Goal: Task Accomplishment & Management: Manage account settings

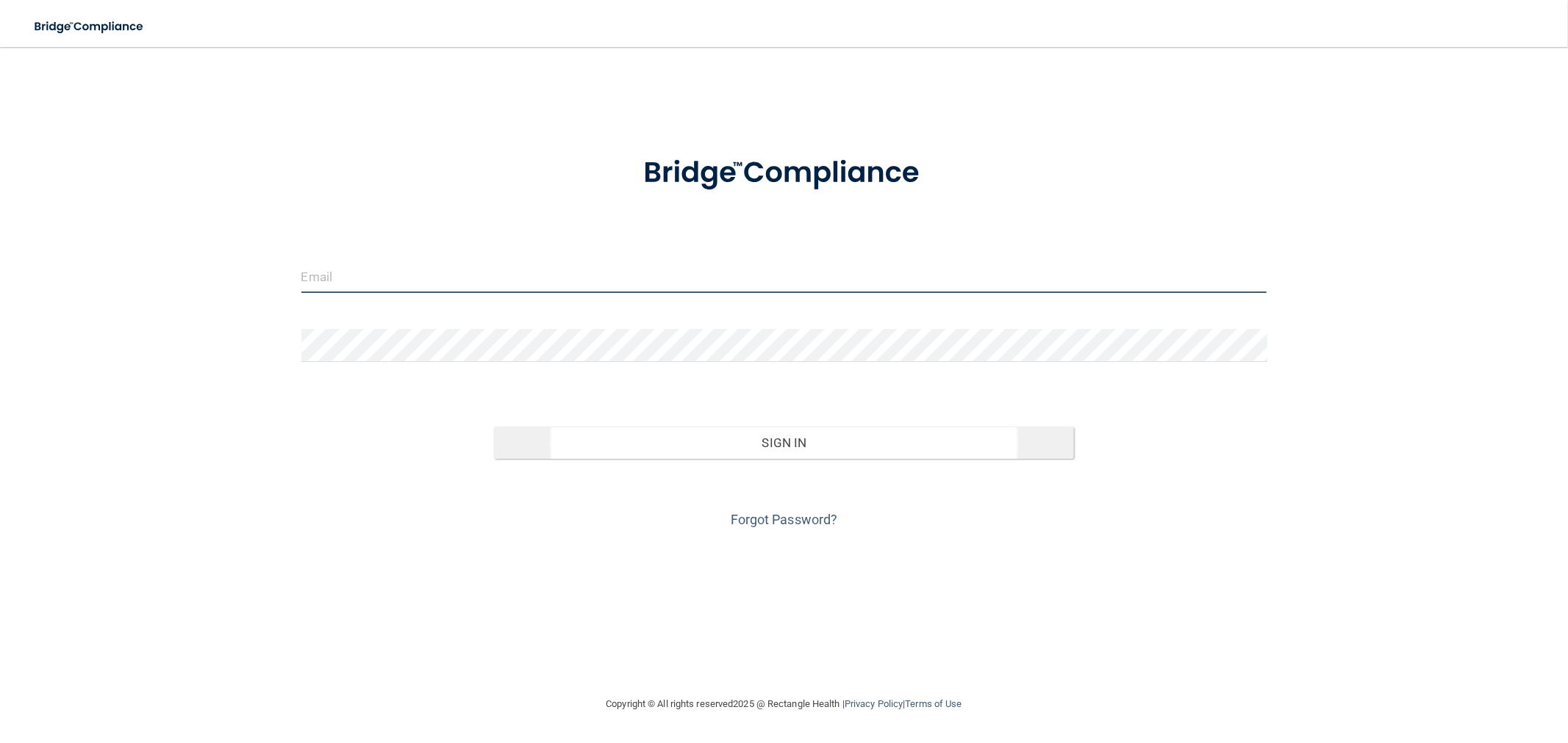
type input "[EMAIL_ADDRESS][DOMAIN_NAME]"
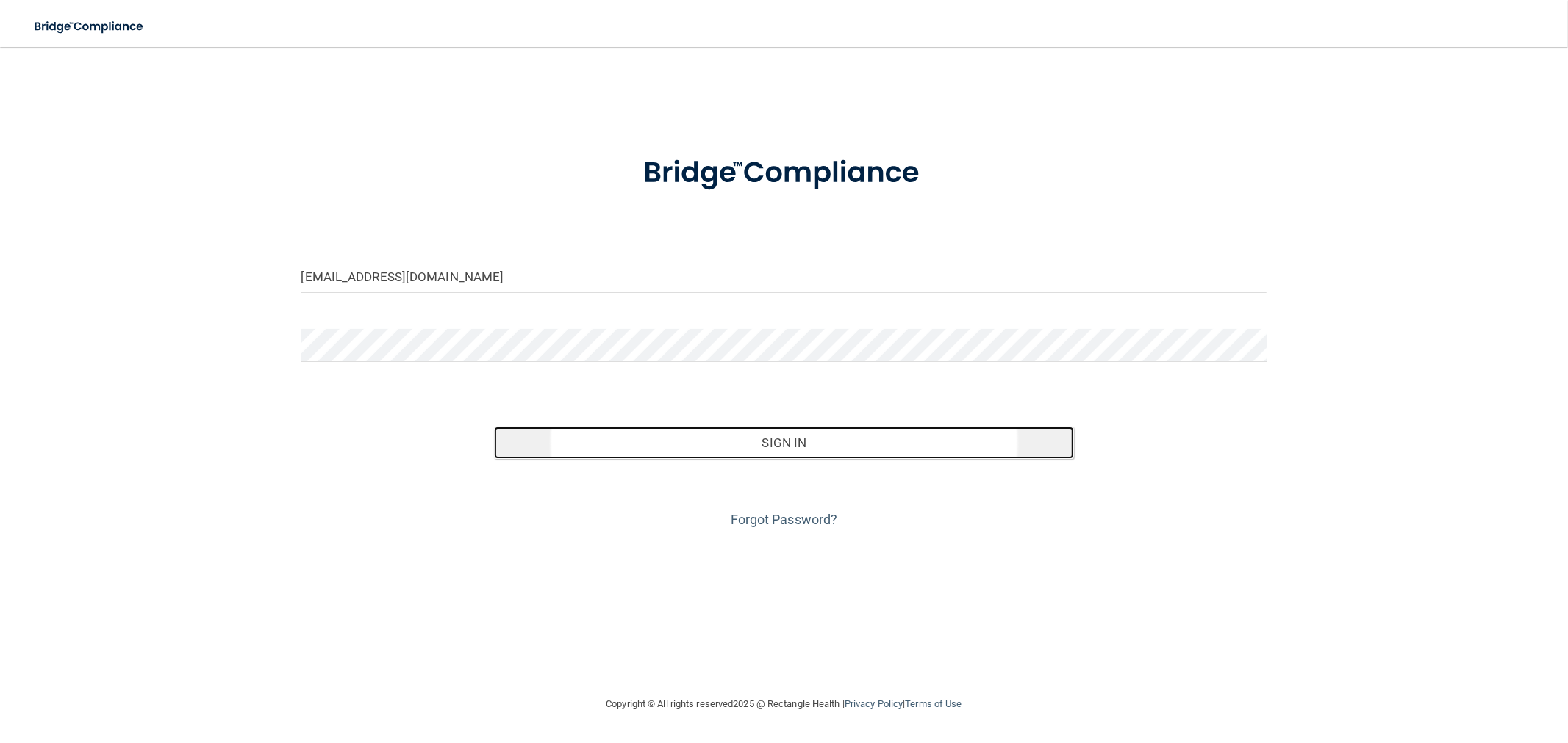
click at [588, 435] on button "Sign In" at bounding box center [783, 443] width 579 height 32
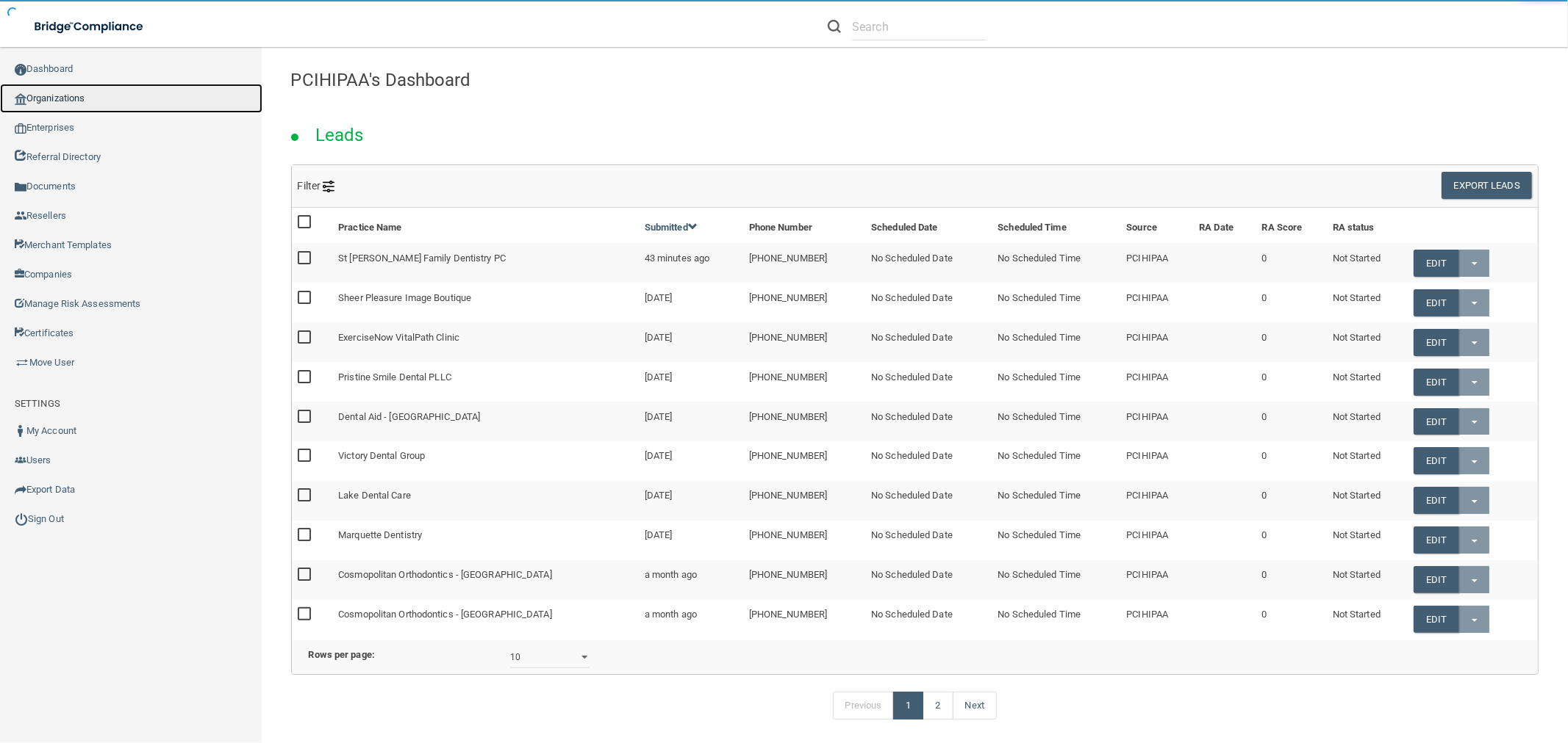
click at [129, 94] on link "Organizations" at bounding box center [131, 98] width 262 height 29
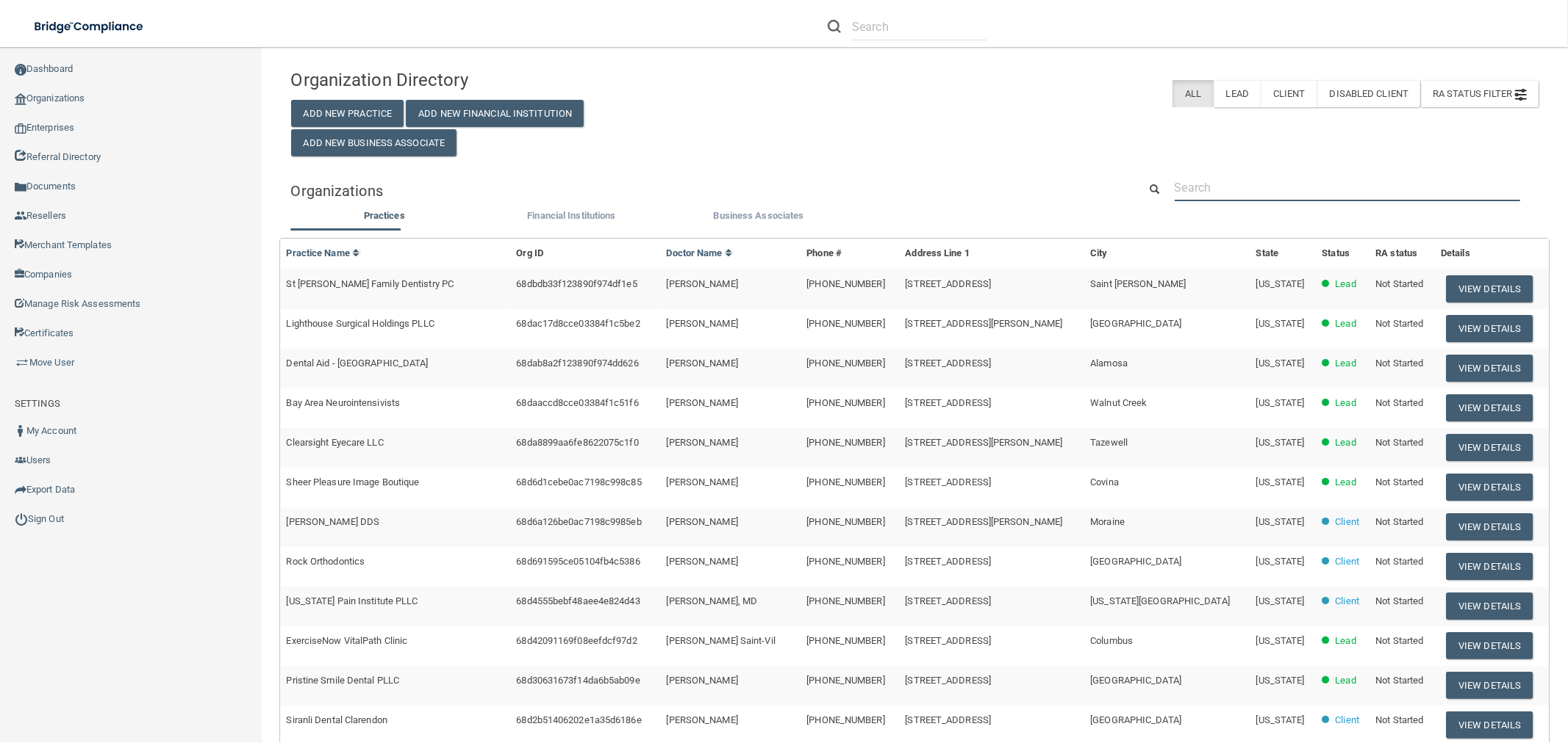
click at [1213, 198] on input "text" at bounding box center [1347, 187] width 346 height 27
paste input "Matsumoto Orthodontics & Periodontics"
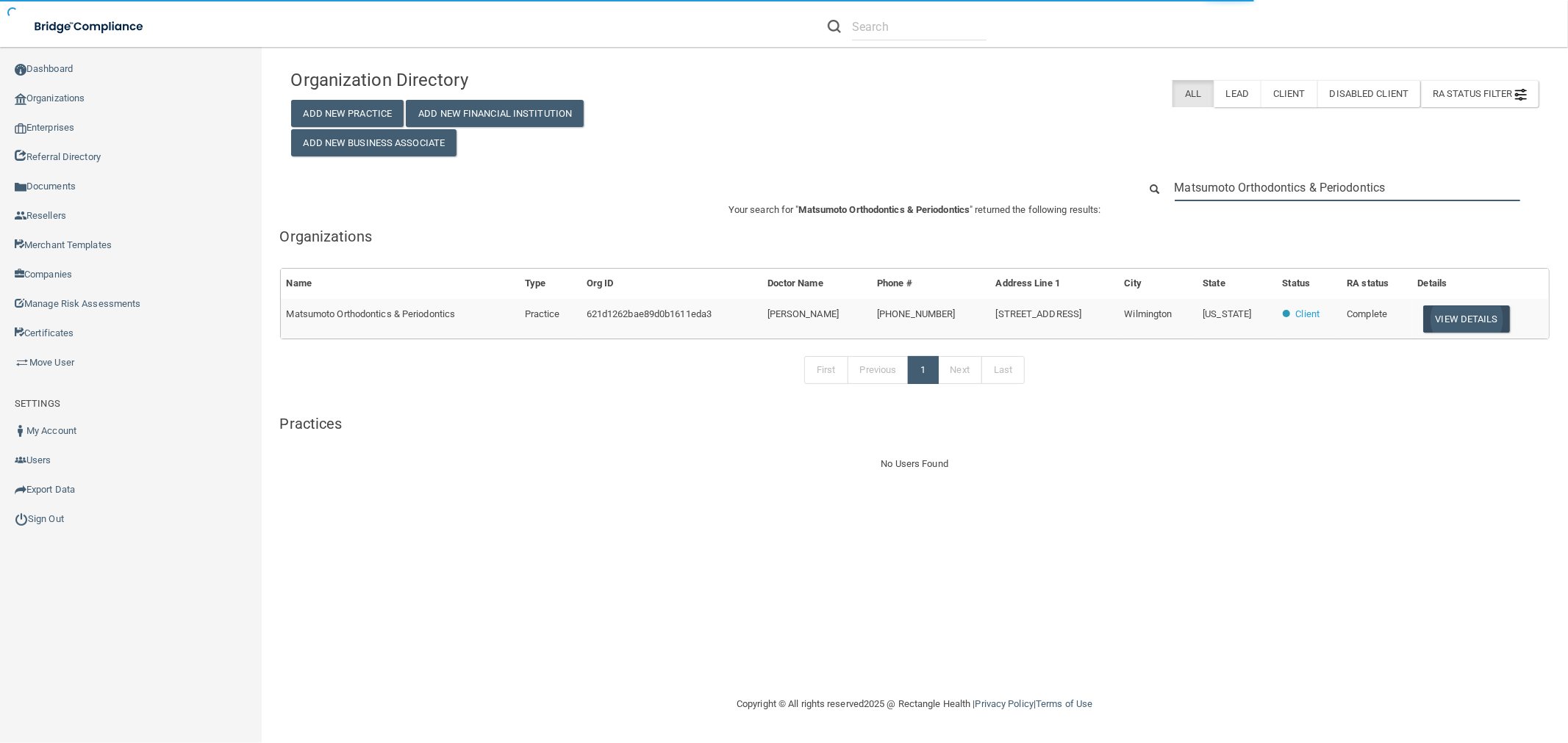
type input "Matsumoto Orthodontics & Periodontics"
click at [1486, 307] on button "View Details" at bounding box center [1466, 318] width 87 height 27
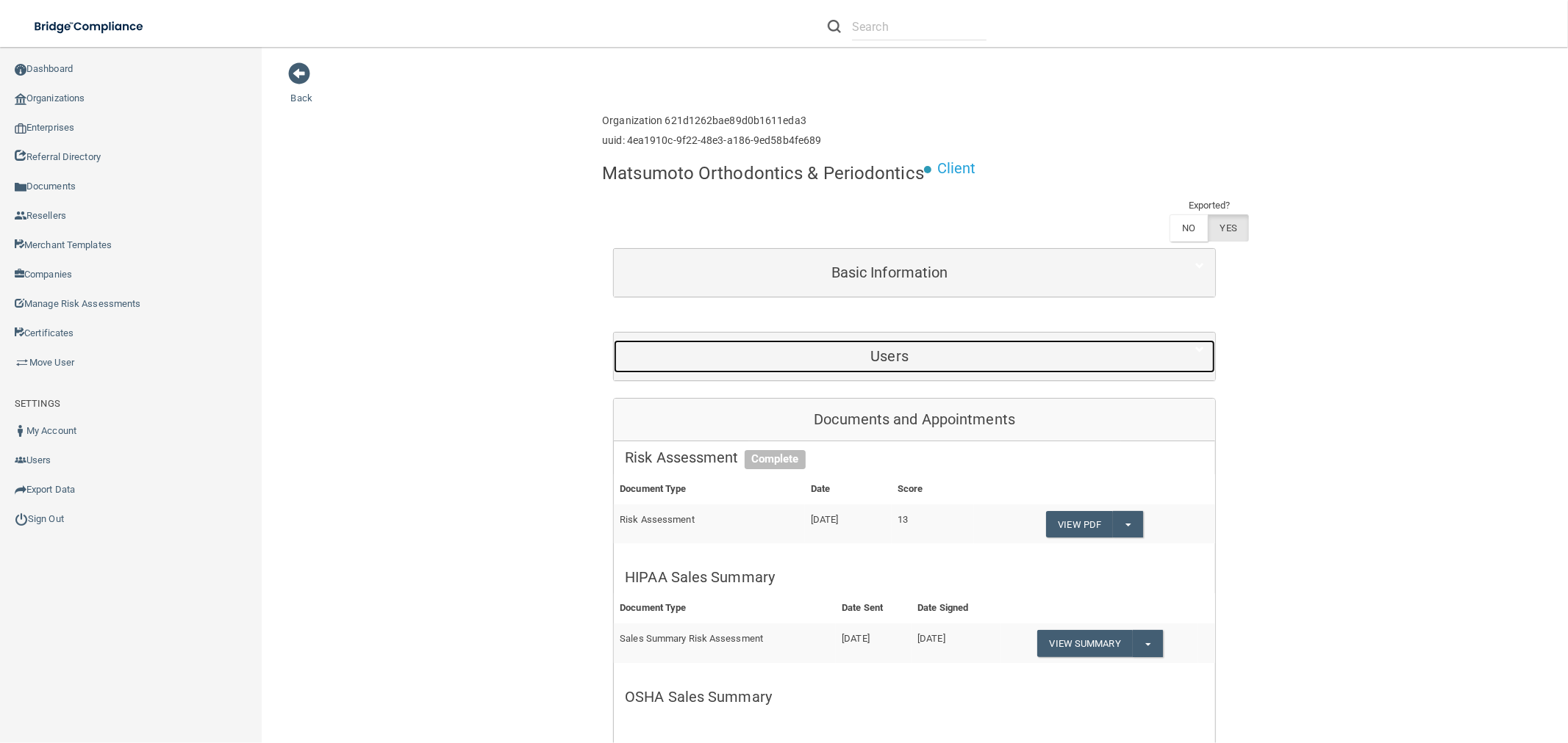
click at [920, 358] on h5 "Users" at bounding box center [889, 356] width 529 height 16
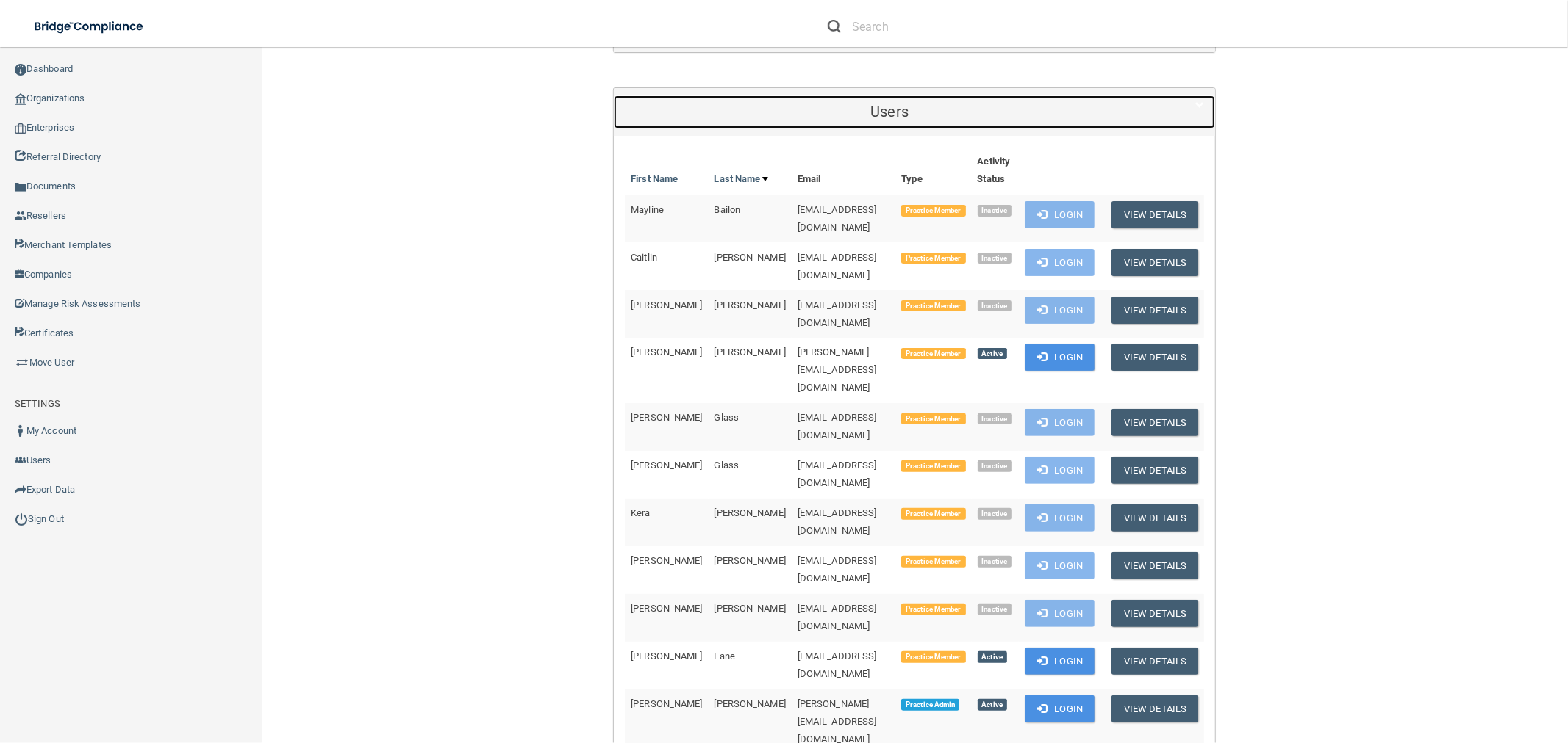
scroll to position [652, 0]
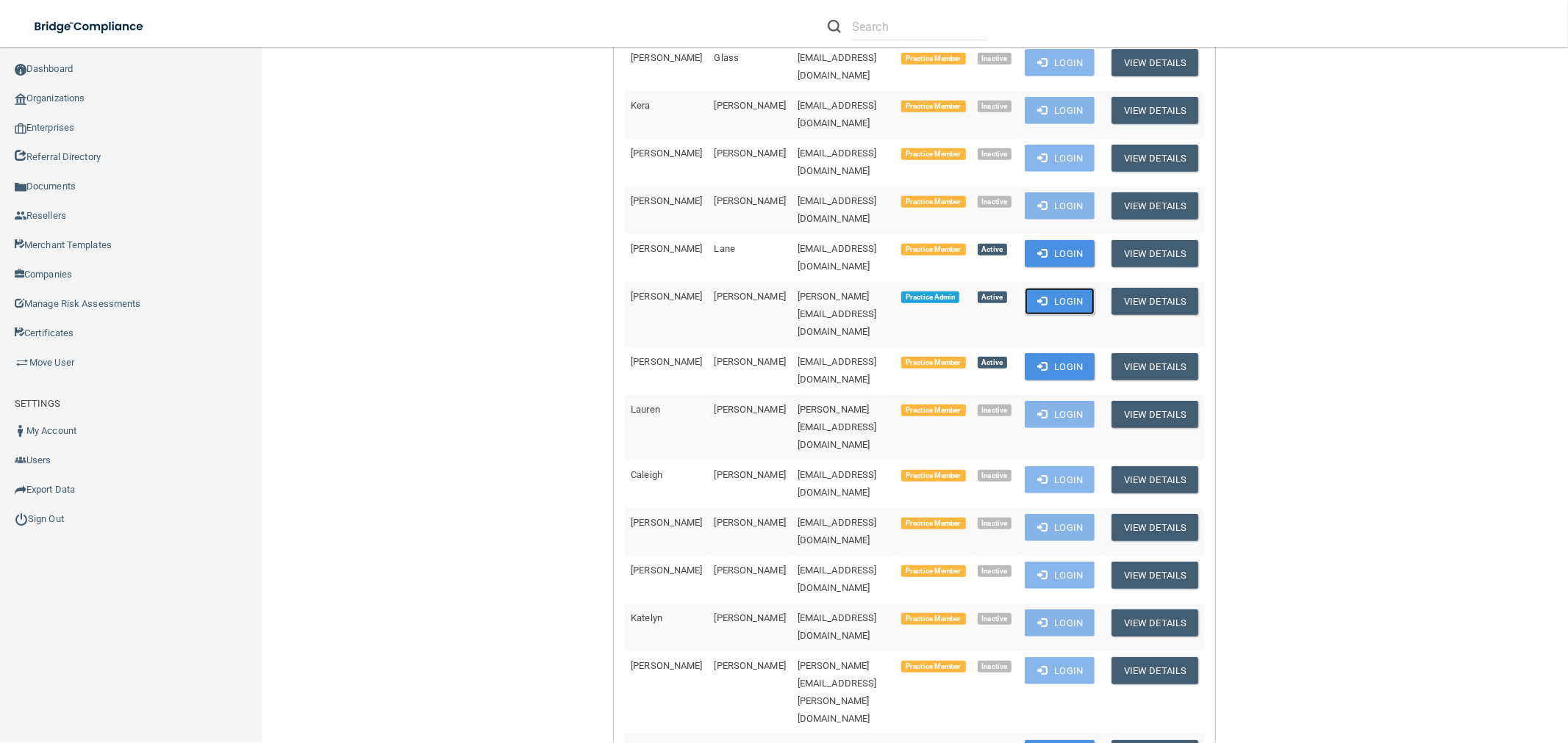
click at [1084, 288] on button "Login" at bounding box center [1059, 301] width 70 height 27
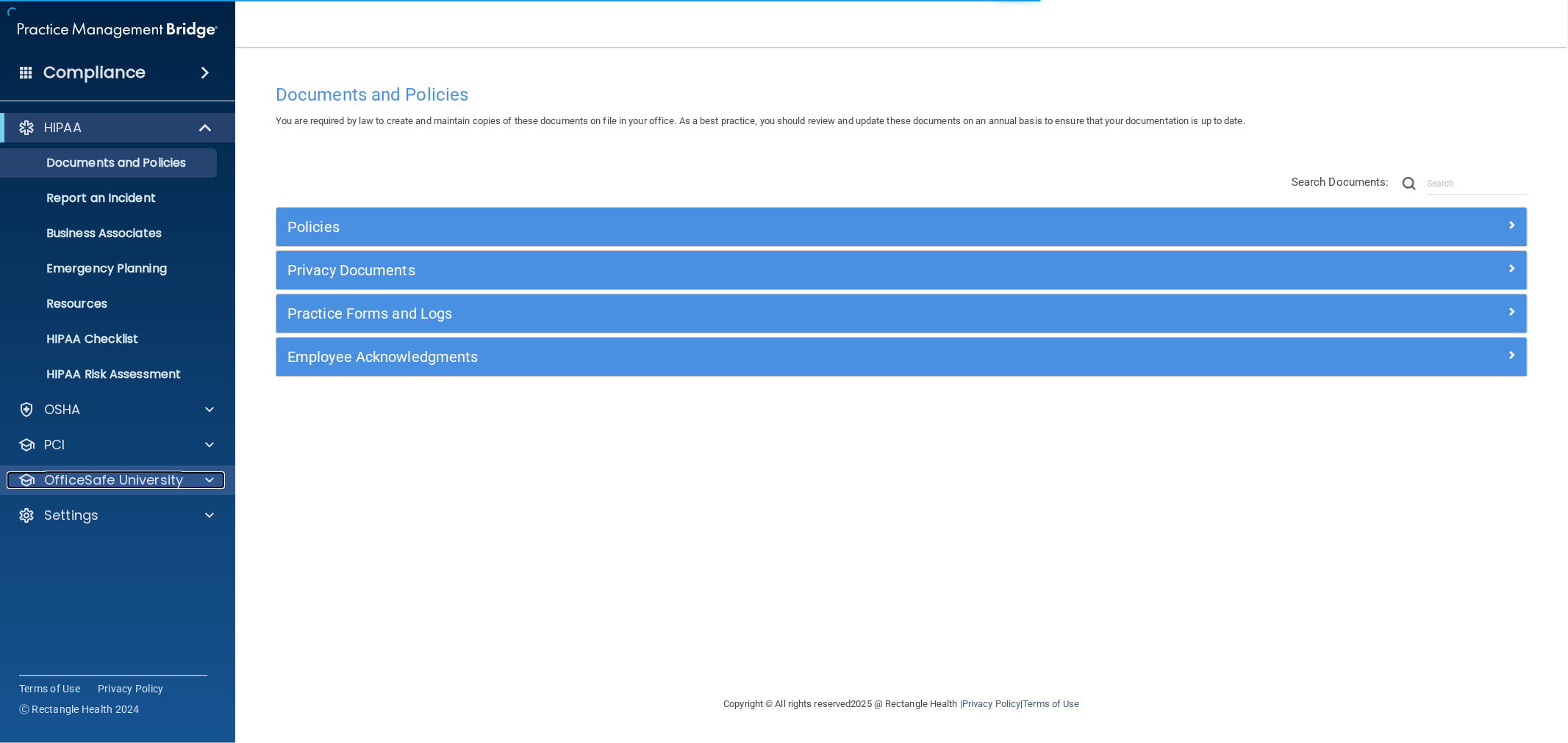
click at [85, 477] on p "OfficeSafe University" at bounding box center [114, 480] width 139 height 18
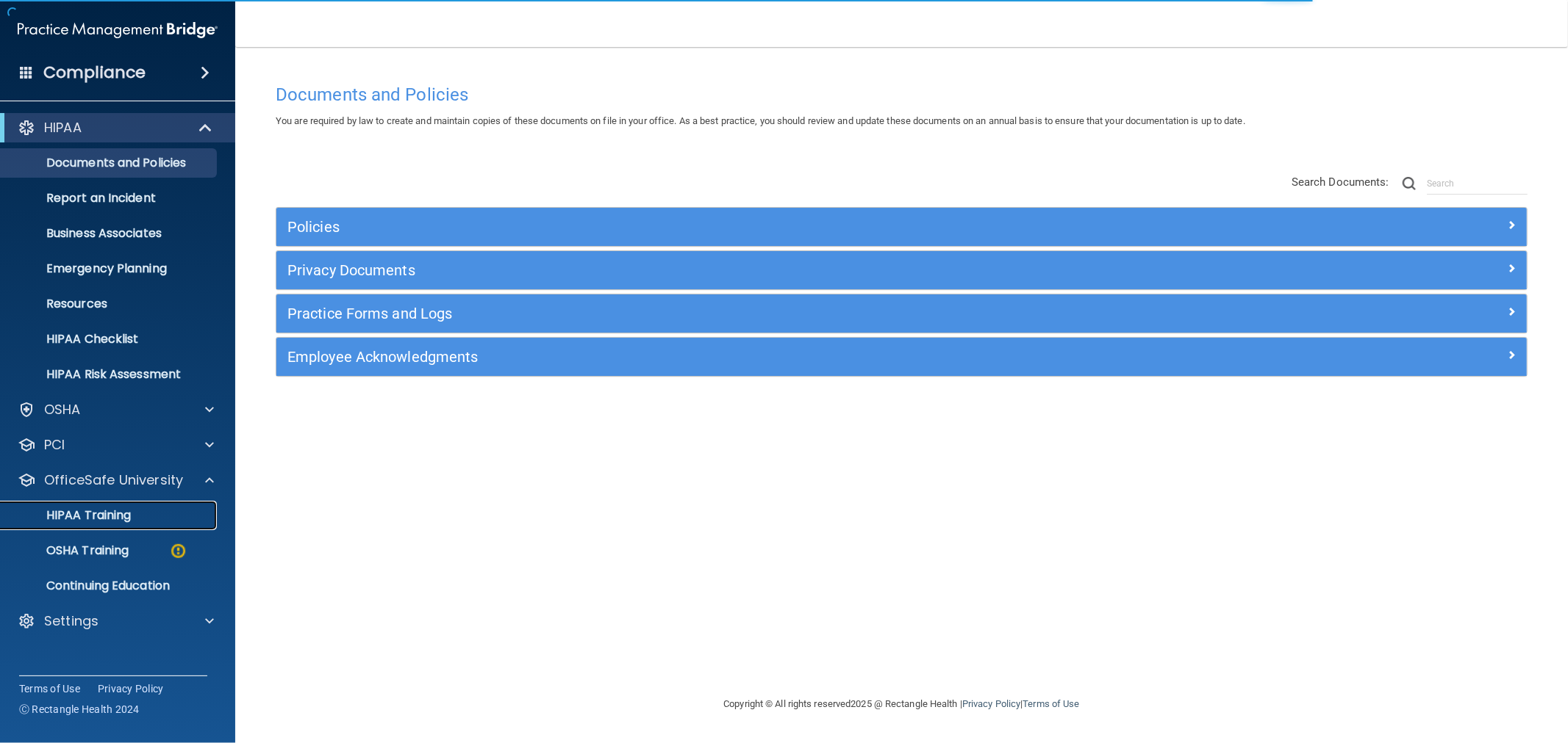
click at [75, 508] on p "HIPAA Training" at bounding box center [70, 516] width 121 height 15
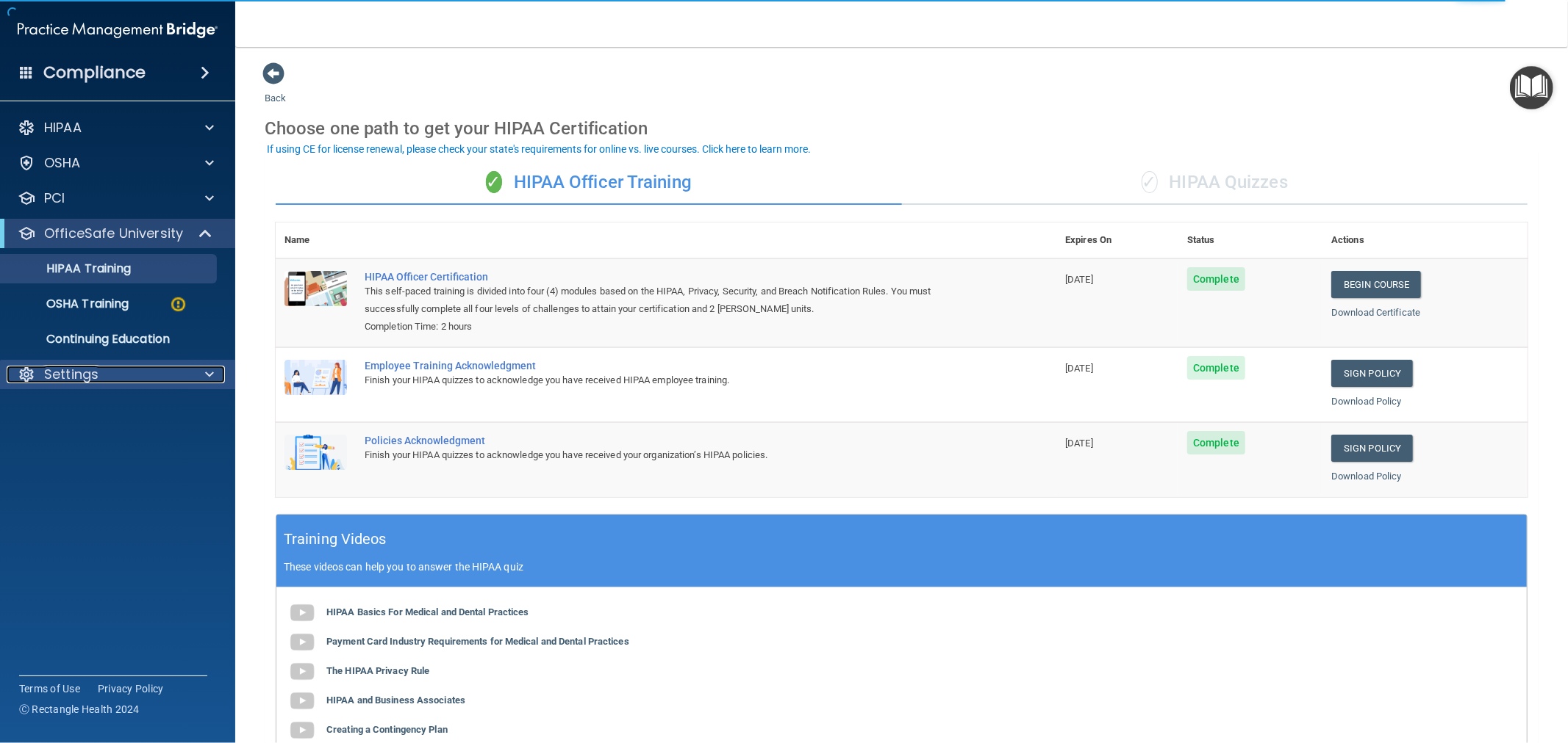
click at [148, 370] on div "Settings" at bounding box center [97, 375] width 183 height 18
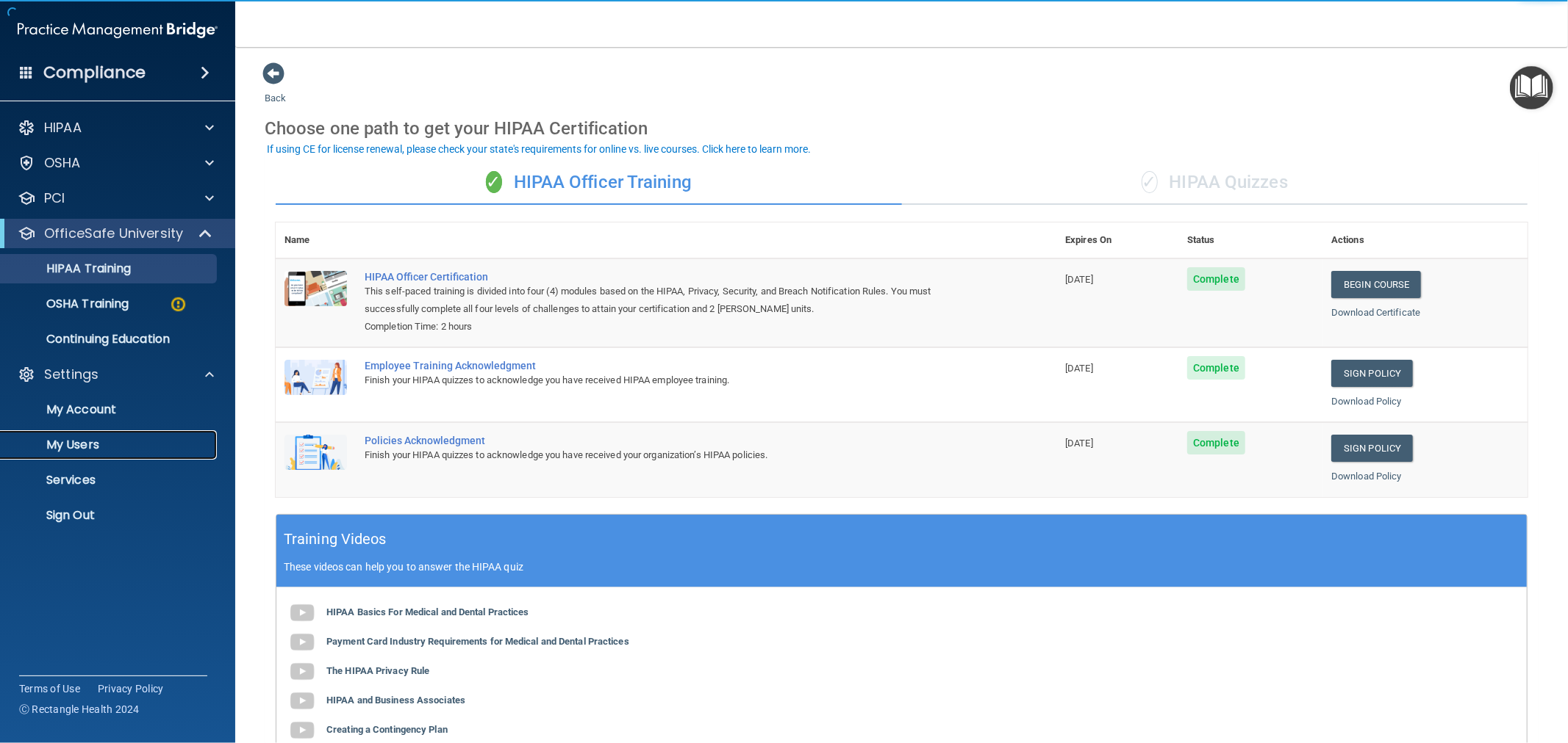
click at [84, 442] on p "My Users" at bounding box center [110, 445] width 201 height 15
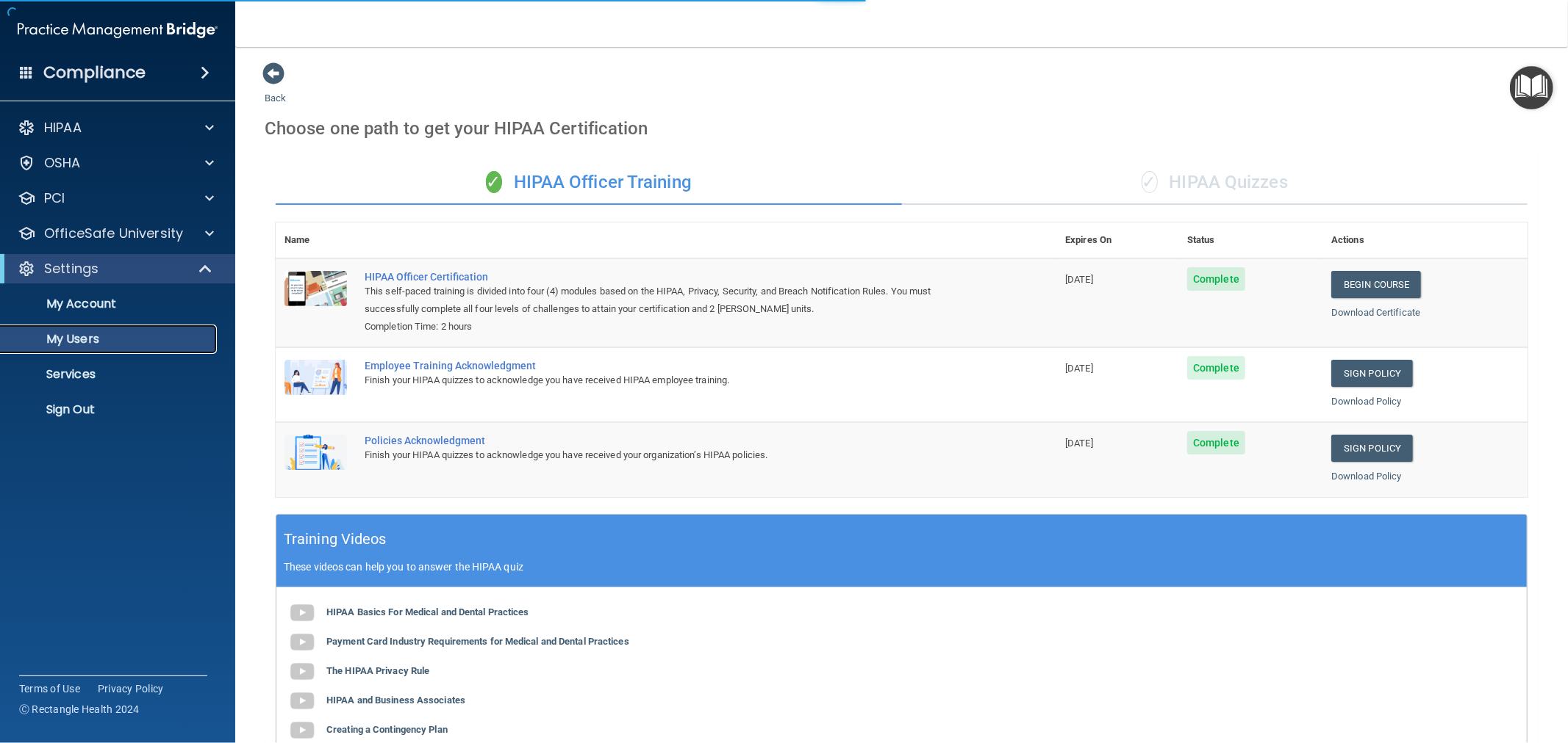
select select "20"
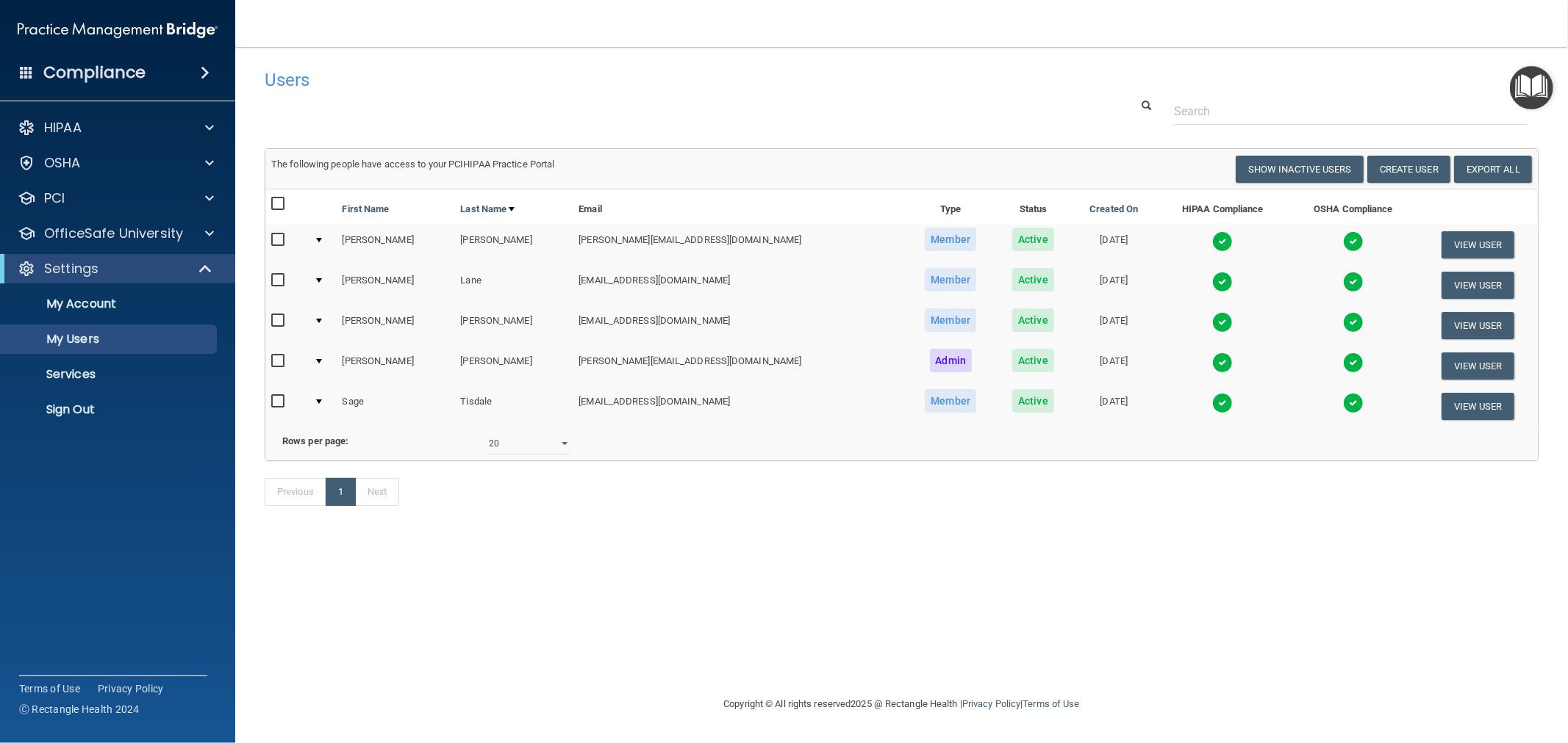
click at [1212, 241] on img at bounding box center [1222, 241] width 20 height 20
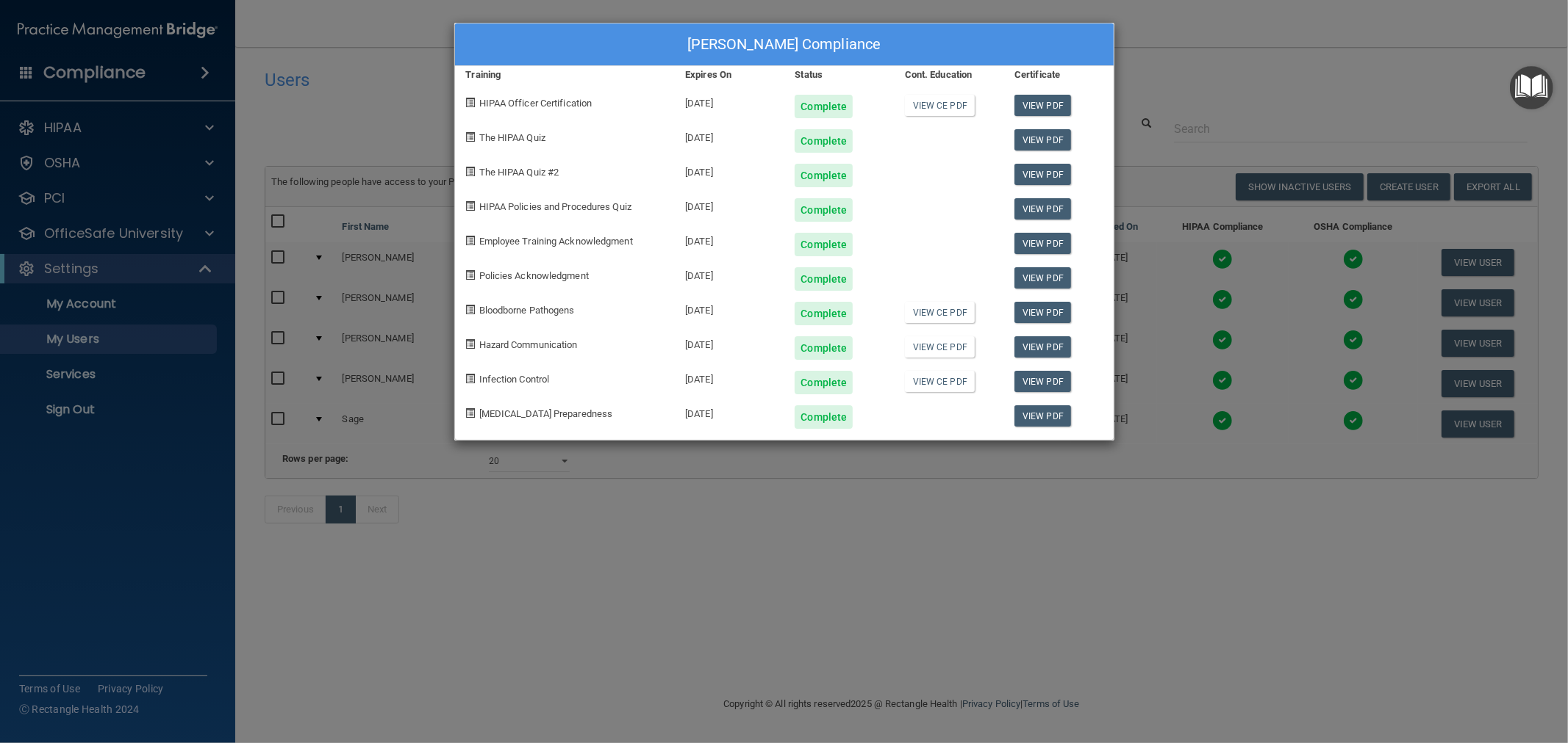
click at [931, 612] on div "[PERSON_NAME] Compliance Training Expires On Status Cont. Education Certificate…" at bounding box center [784, 372] width 1568 height 743
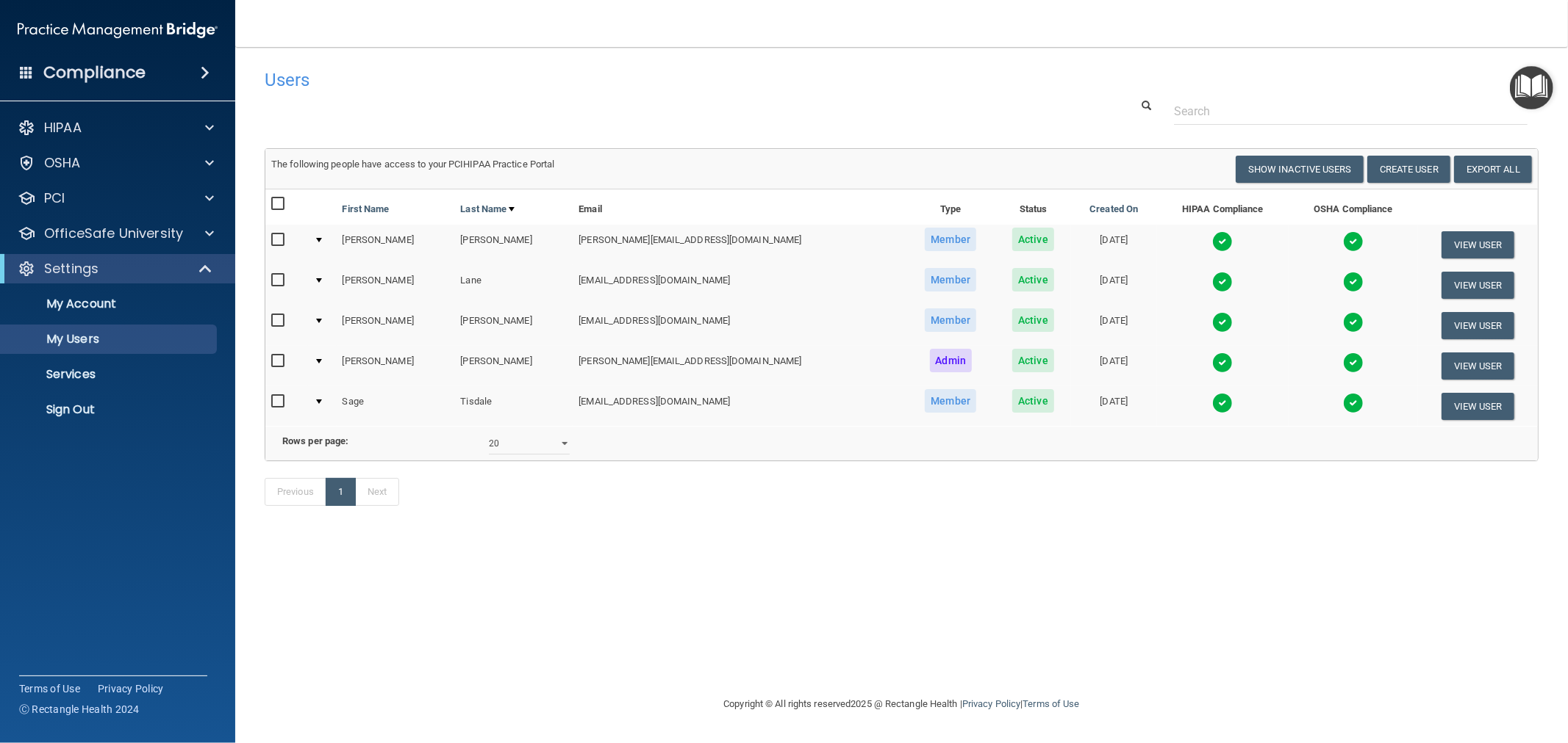
click at [1212, 236] on img at bounding box center [1222, 241] width 20 height 20
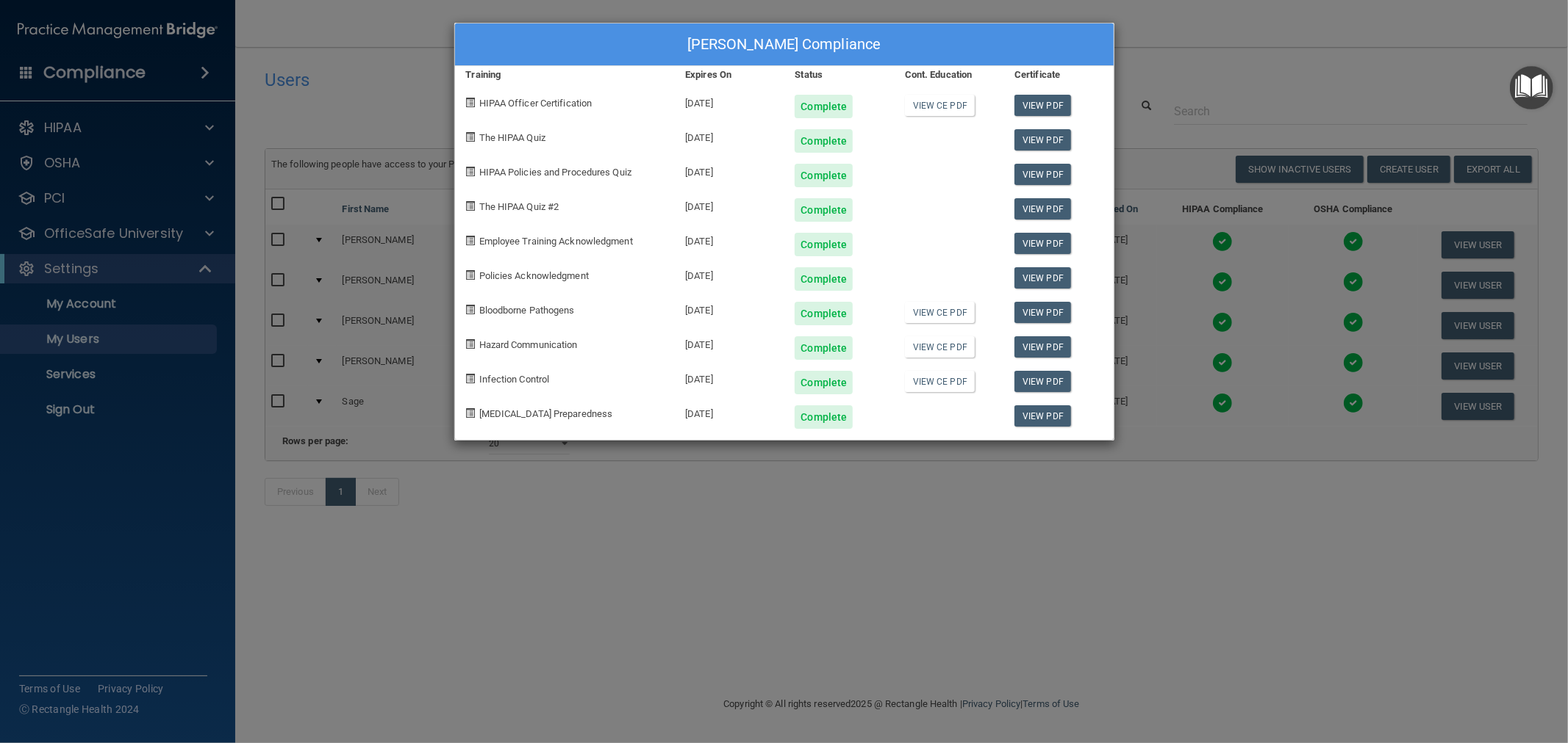
click at [1109, 533] on div "[PERSON_NAME] Compliance Training Expires On Status Cont. Education Certificate…" at bounding box center [784, 372] width 1568 height 743
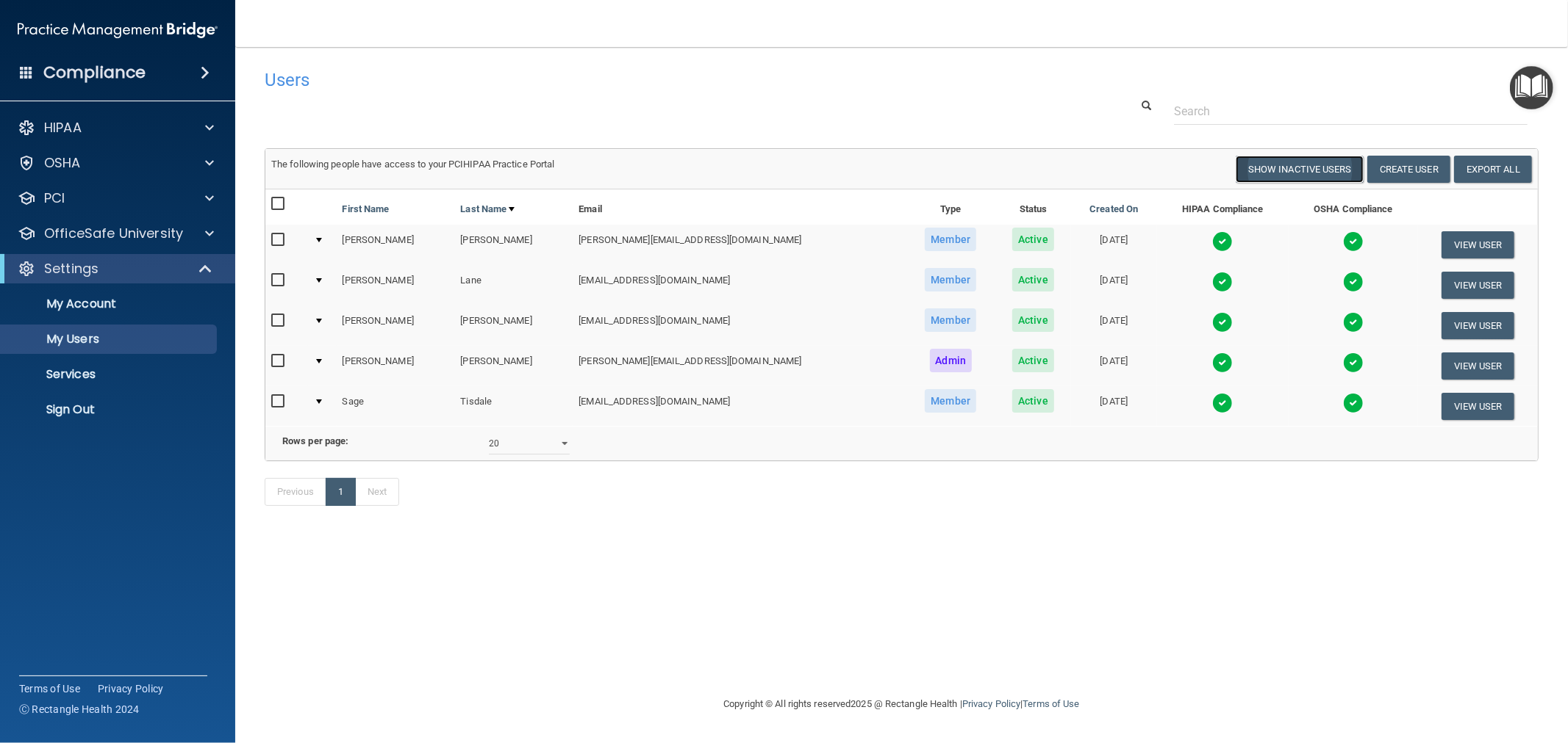
click at [1276, 174] on button "Show Inactive Users" at bounding box center [1299, 169] width 128 height 27
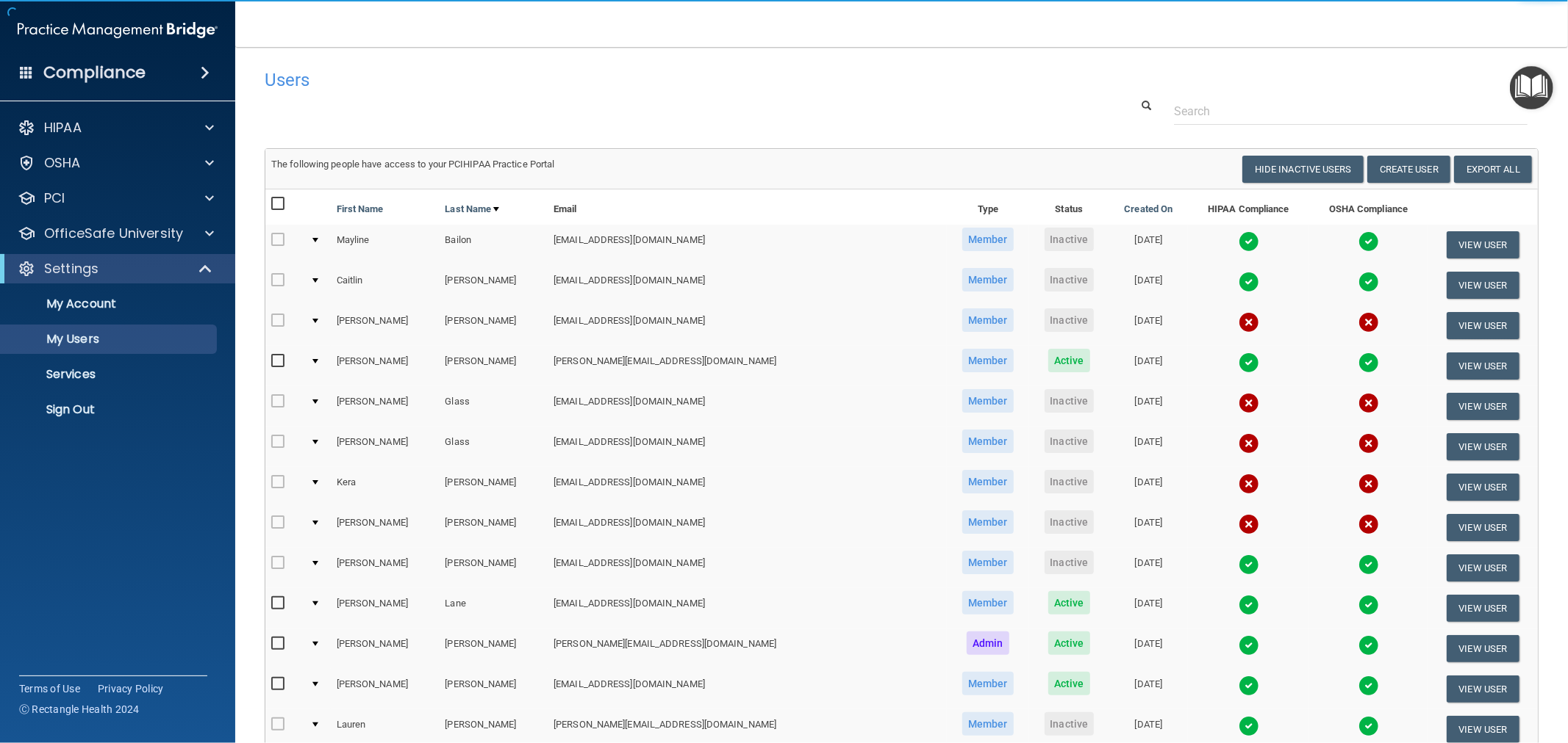
click at [1239, 320] on img at bounding box center [1249, 322] width 20 height 20
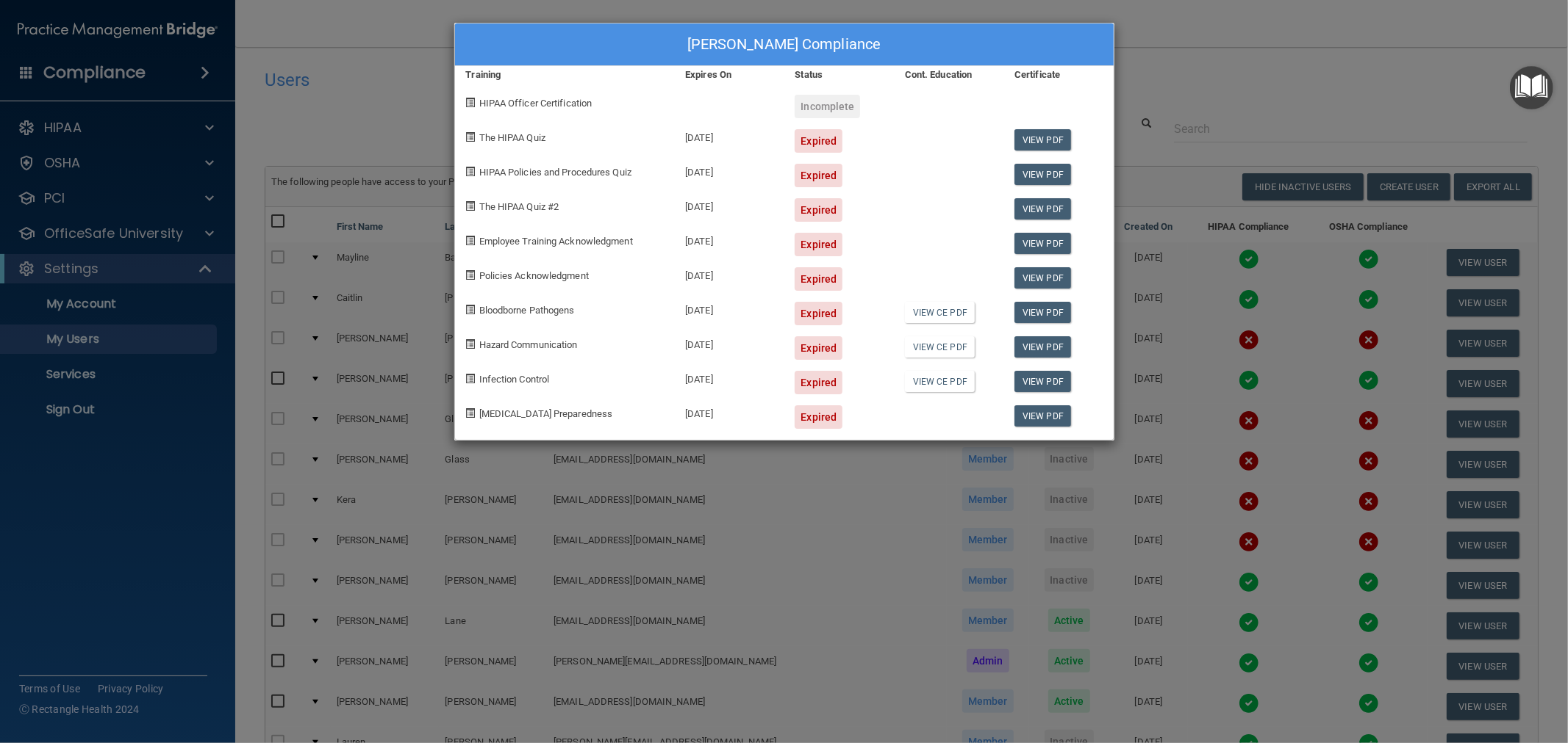
click at [1162, 75] on div "[PERSON_NAME] Compliance Training Expires On Status Cont. Education Certificate…" at bounding box center [784, 372] width 1568 height 743
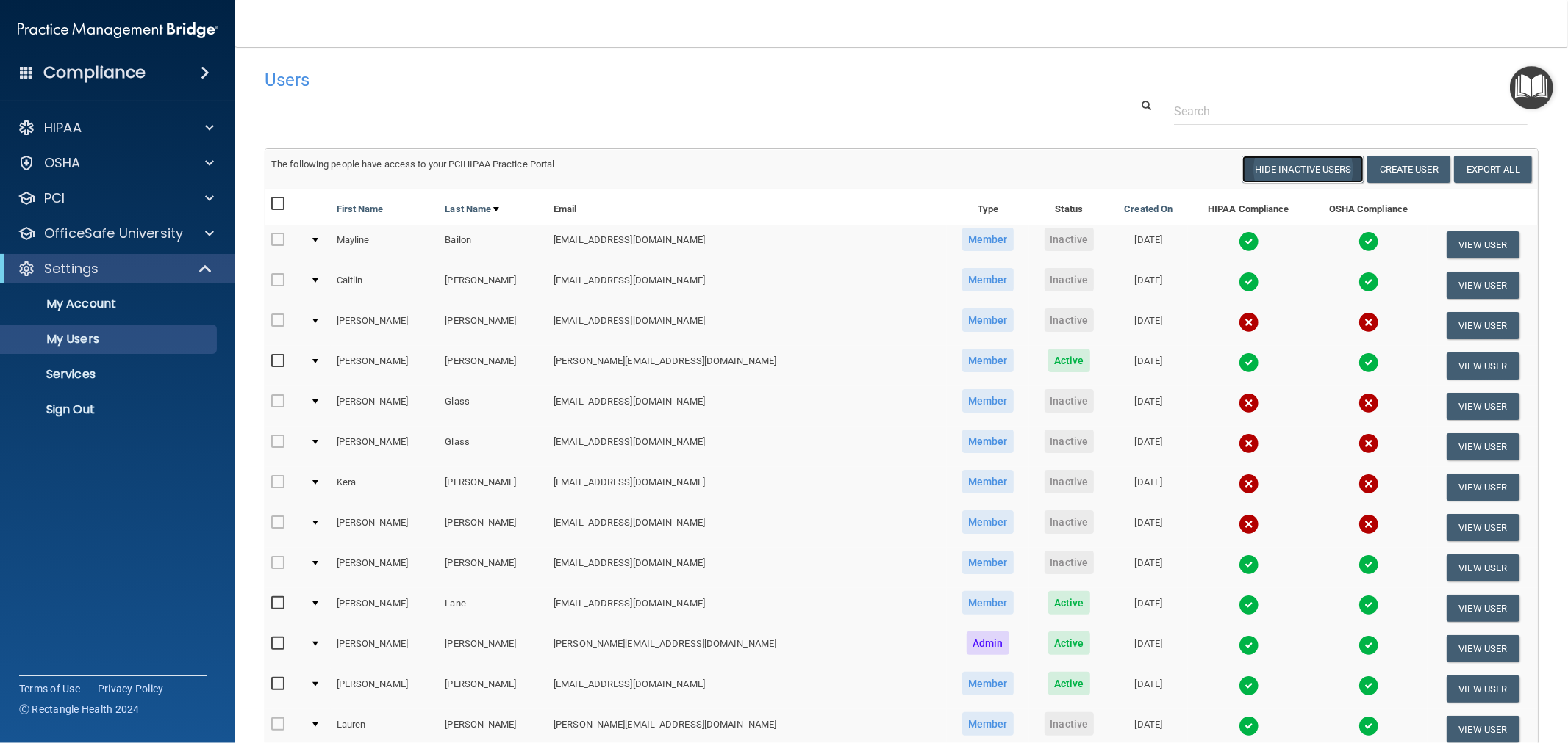
click at [1277, 169] on button "Hide Inactive Users" at bounding box center [1303, 169] width 121 height 27
select select "20"
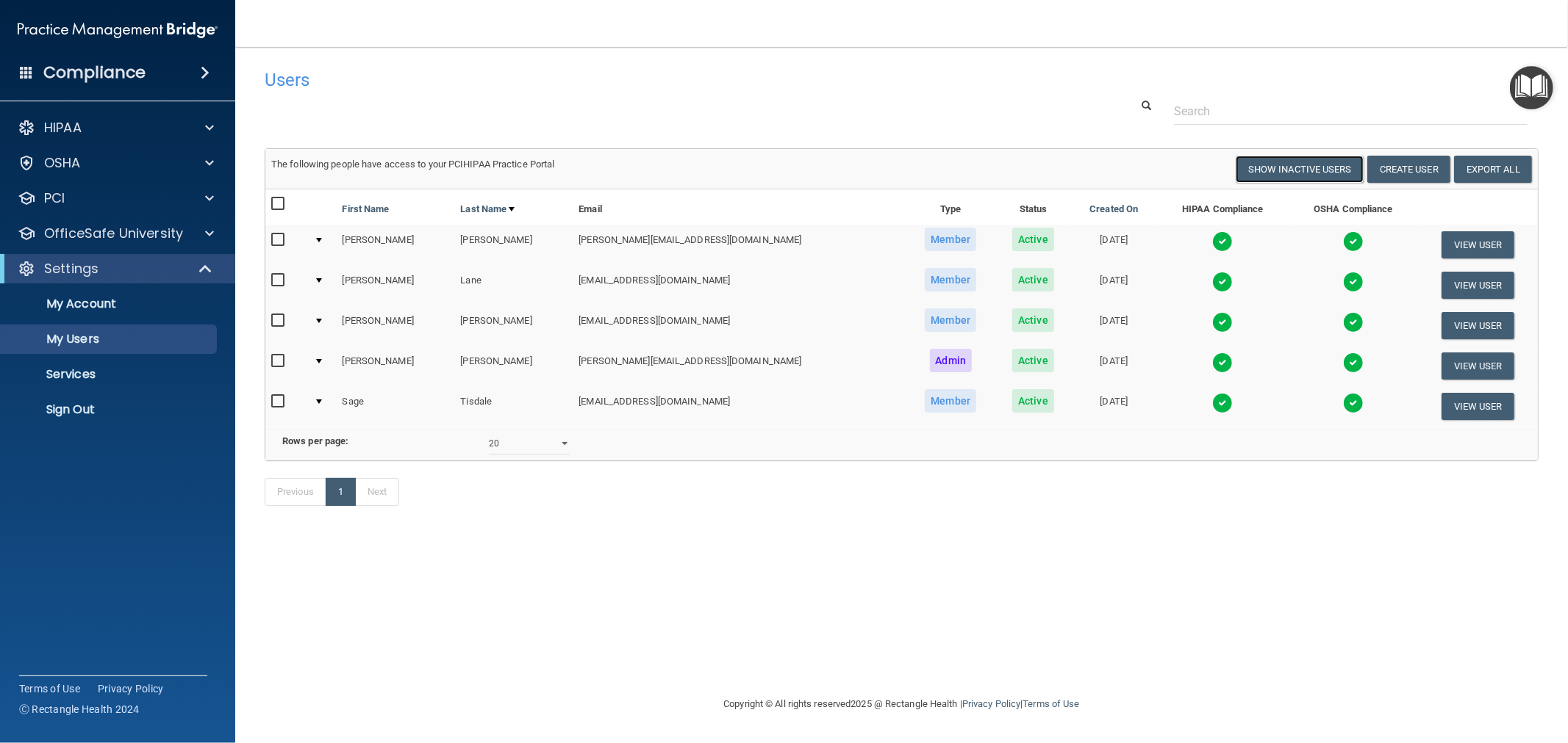
click at [1275, 169] on button "Show Inactive Users" at bounding box center [1299, 169] width 128 height 27
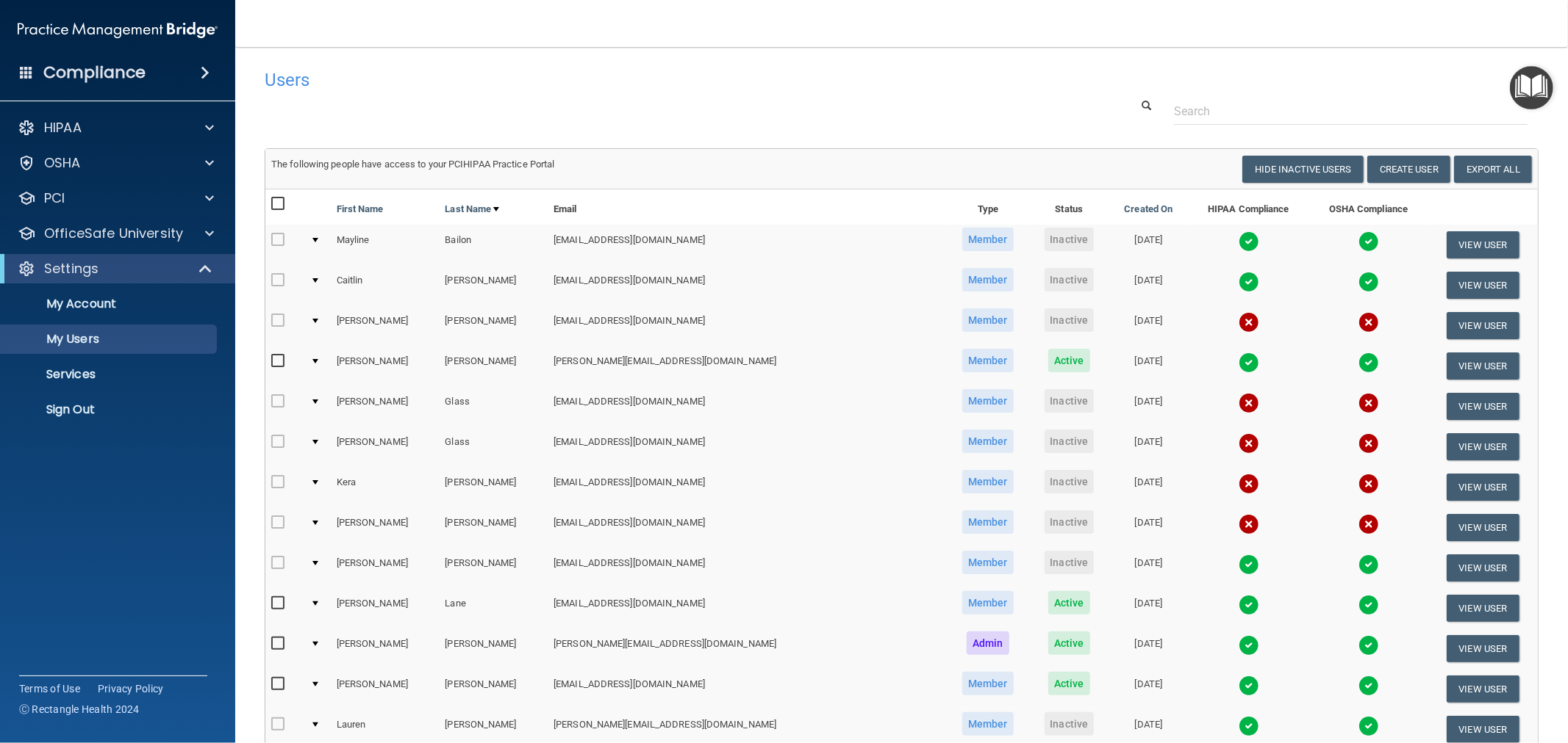
click at [1239, 314] on img at bounding box center [1249, 322] width 20 height 20
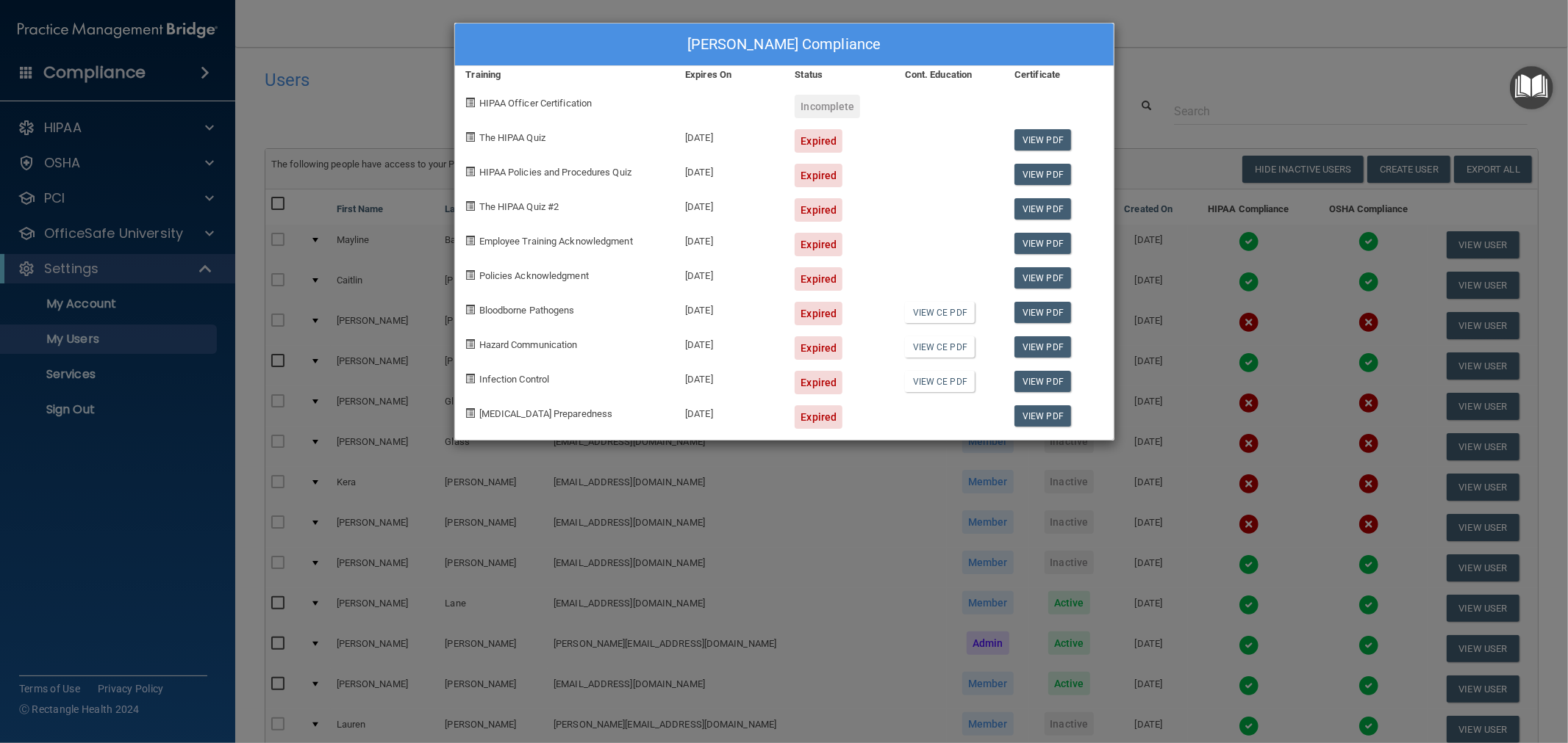
click at [1272, 103] on div "[PERSON_NAME] Compliance Training Expires On Status Cont. Education Certificate…" at bounding box center [784, 372] width 1568 height 743
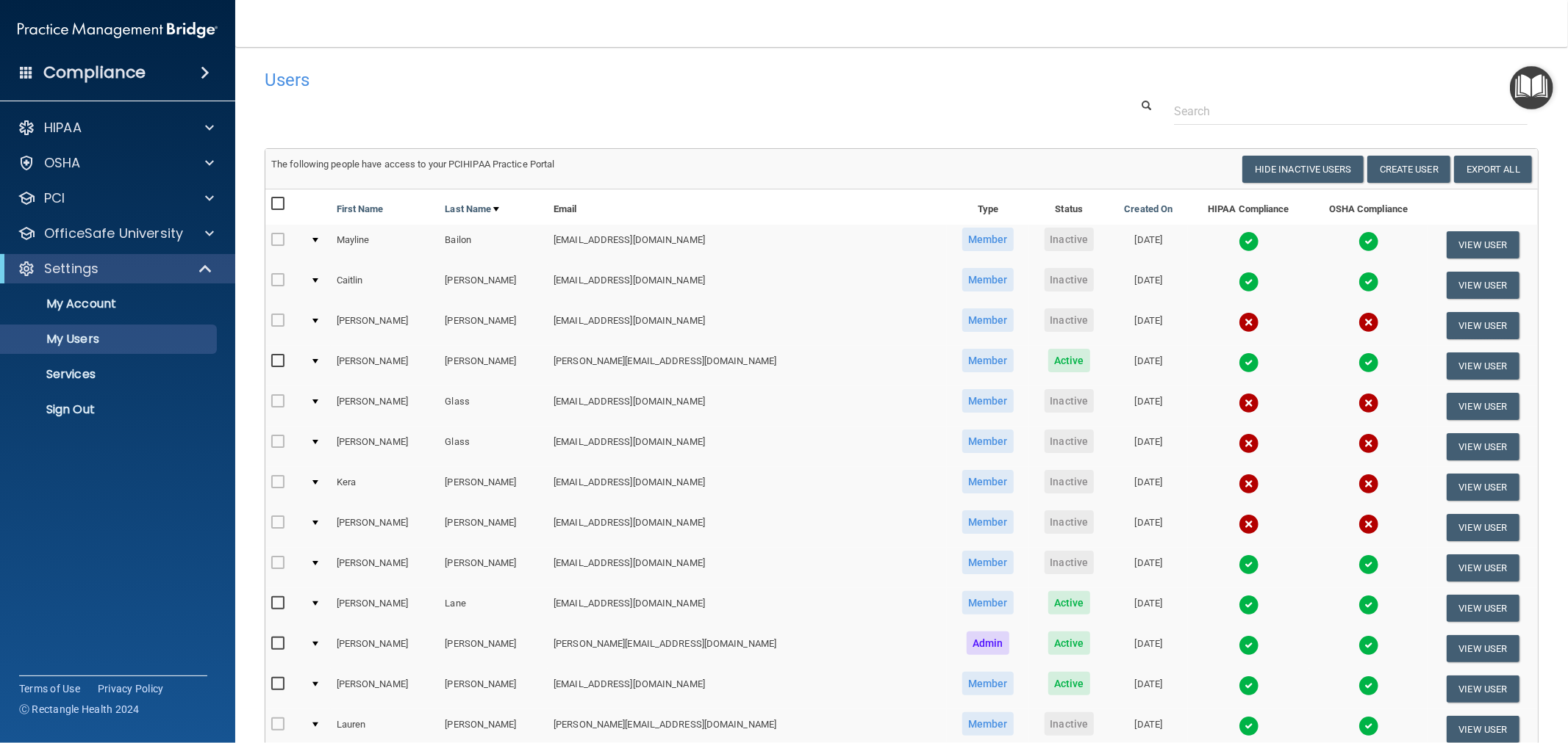
click at [1239, 323] on img at bounding box center [1249, 322] width 20 height 20
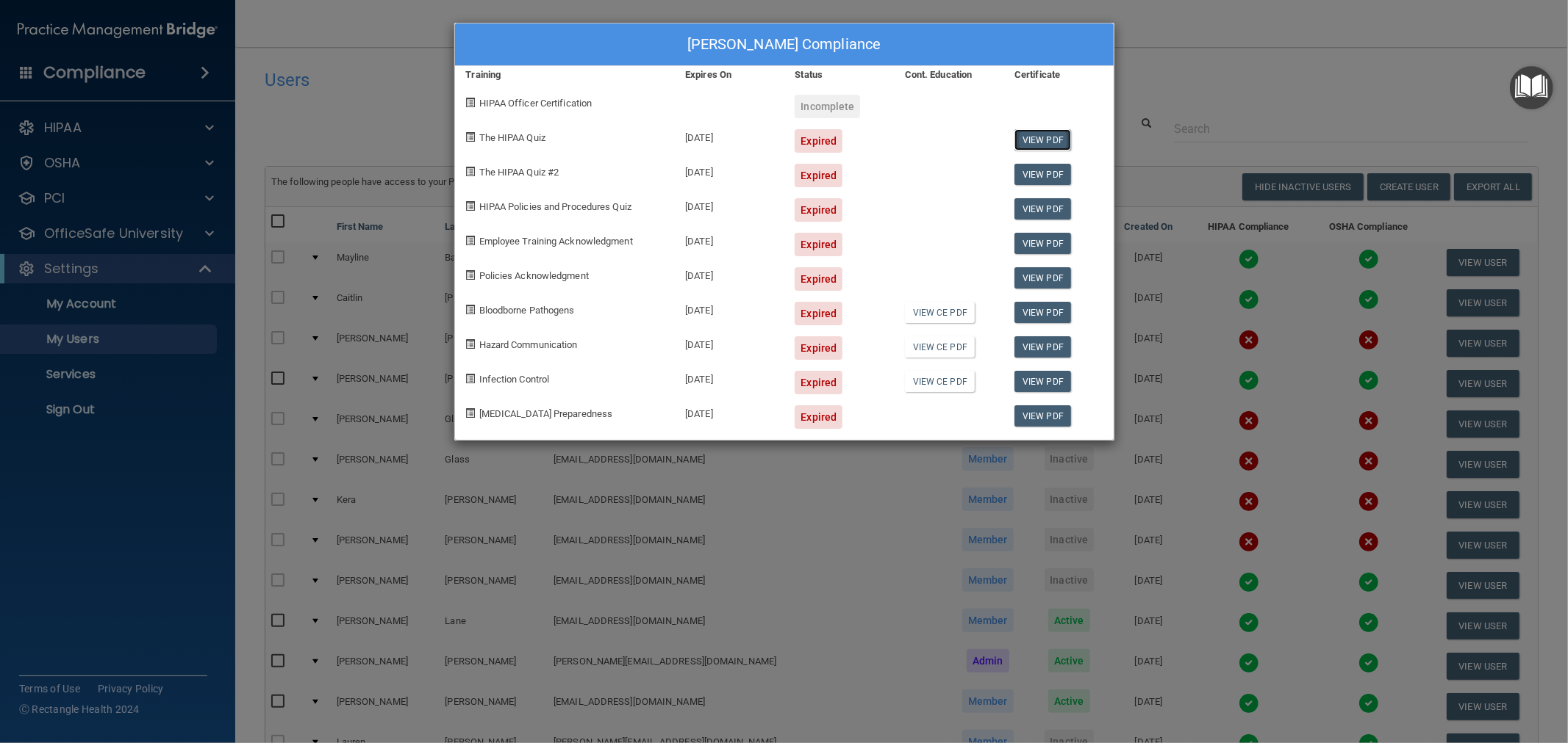
click at [1061, 137] on link "View PDF" at bounding box center [1042, 140] width 56 height 21
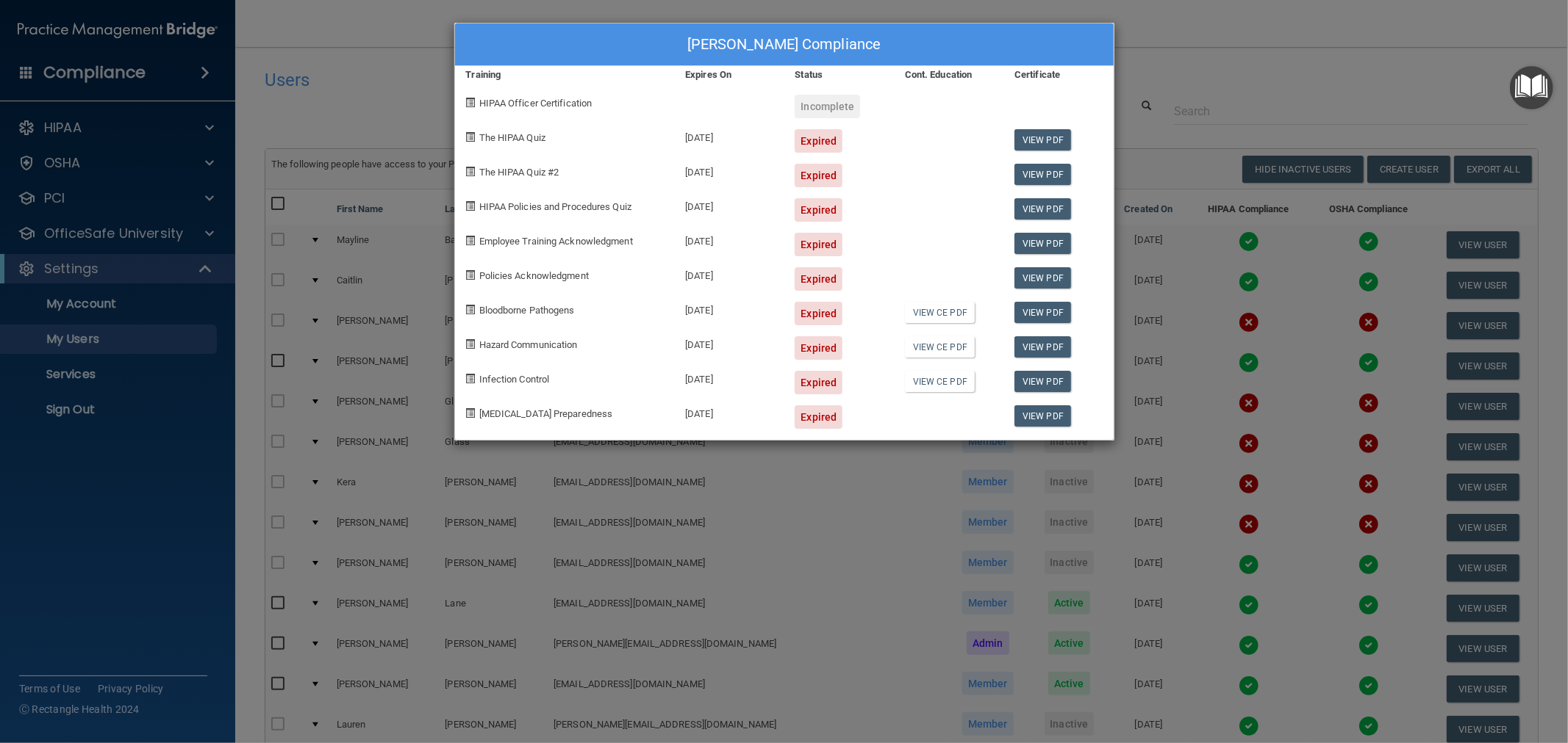
drag, startPoint x: 1250, startPoint y: 74, endPoint x: 1243, endPoint y: 70, distance: 8.1
click at [1243, 70] on div "[PERSON_NAME] Compliance Training Expires On Status Cont. Education Certificate…" at bounding box center [784, 372] width 1568 height 743
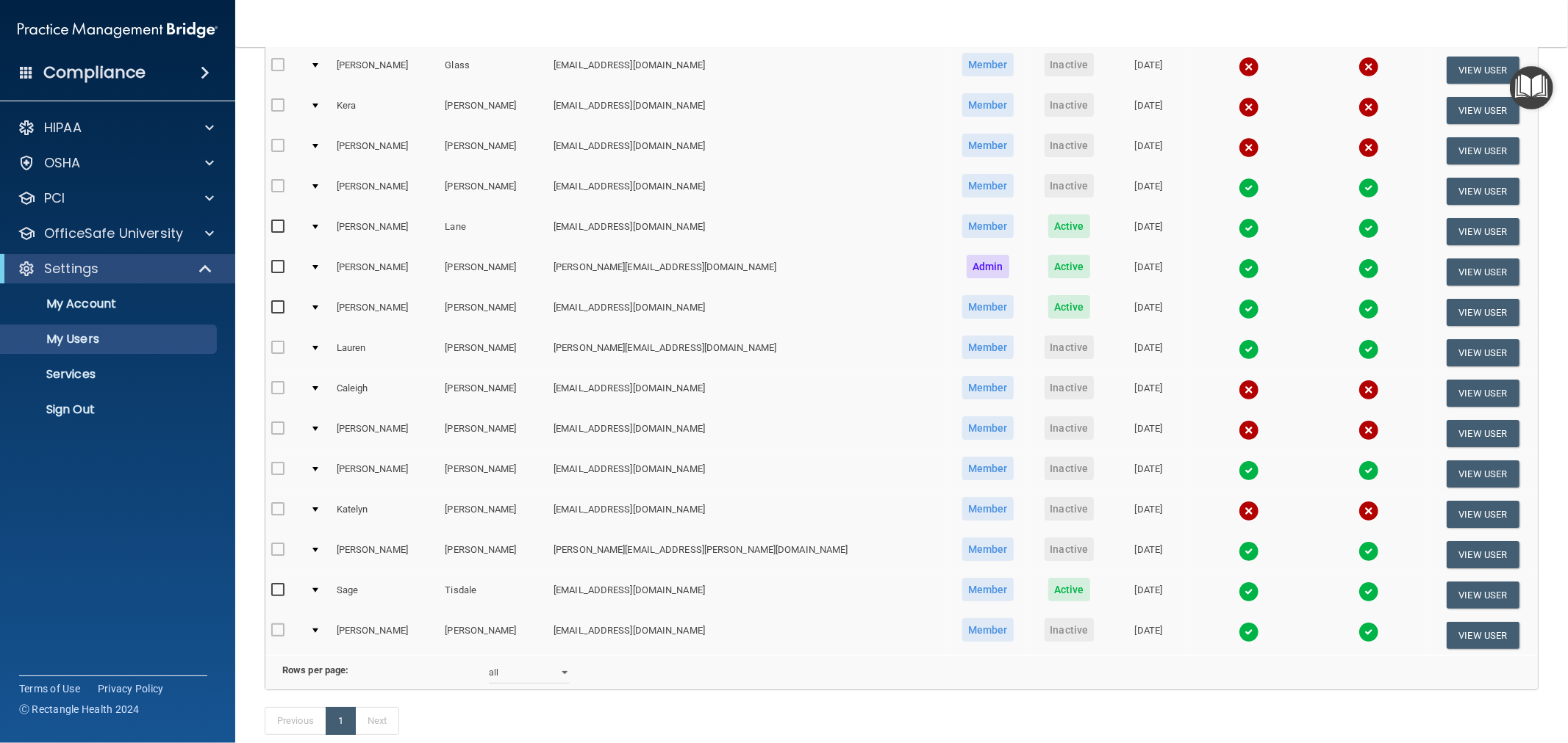
scroll to position [463, 0]
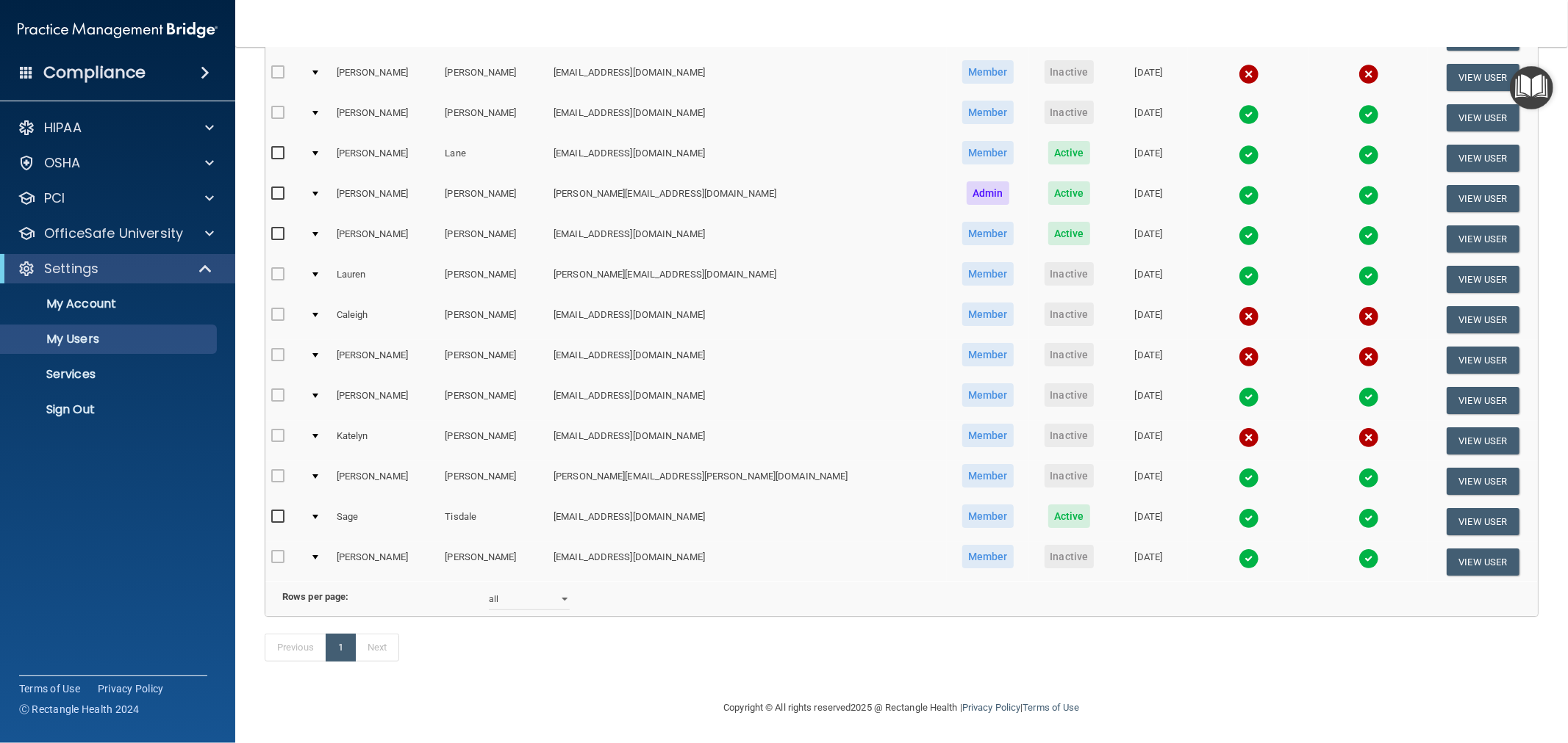
click at [1239, 427] on img at bounding box center [1249, 437] width 20 height 20
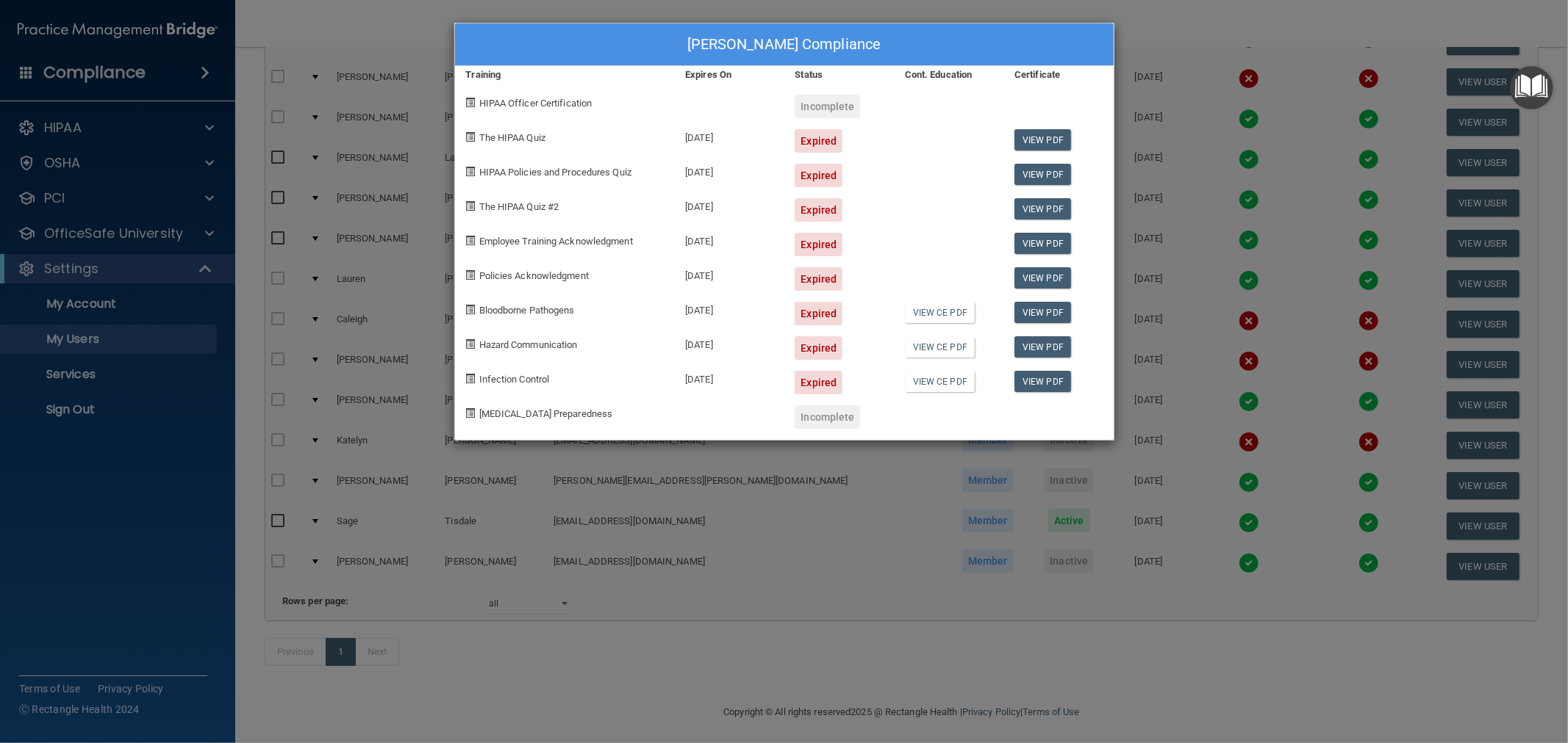
click at [1088, 650] on div "[PERSON_NAME] Compliance Training Expires On Status Cont. Education Certificate…" at bounding box center [784, 372] width 1568 height 743
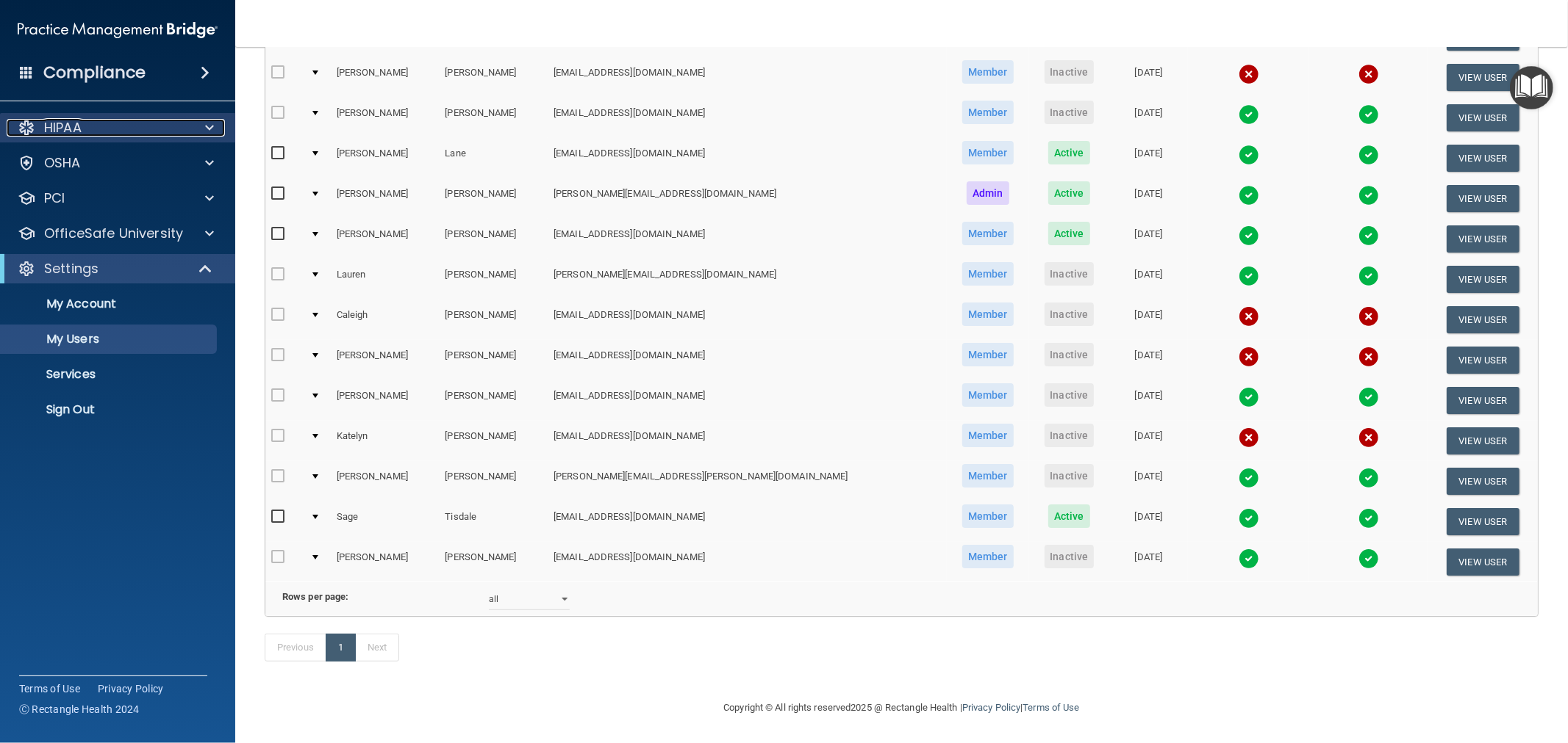
click at [118, 119] on div "HIPAA" at bounding box center [97, 128] width 183 height 18
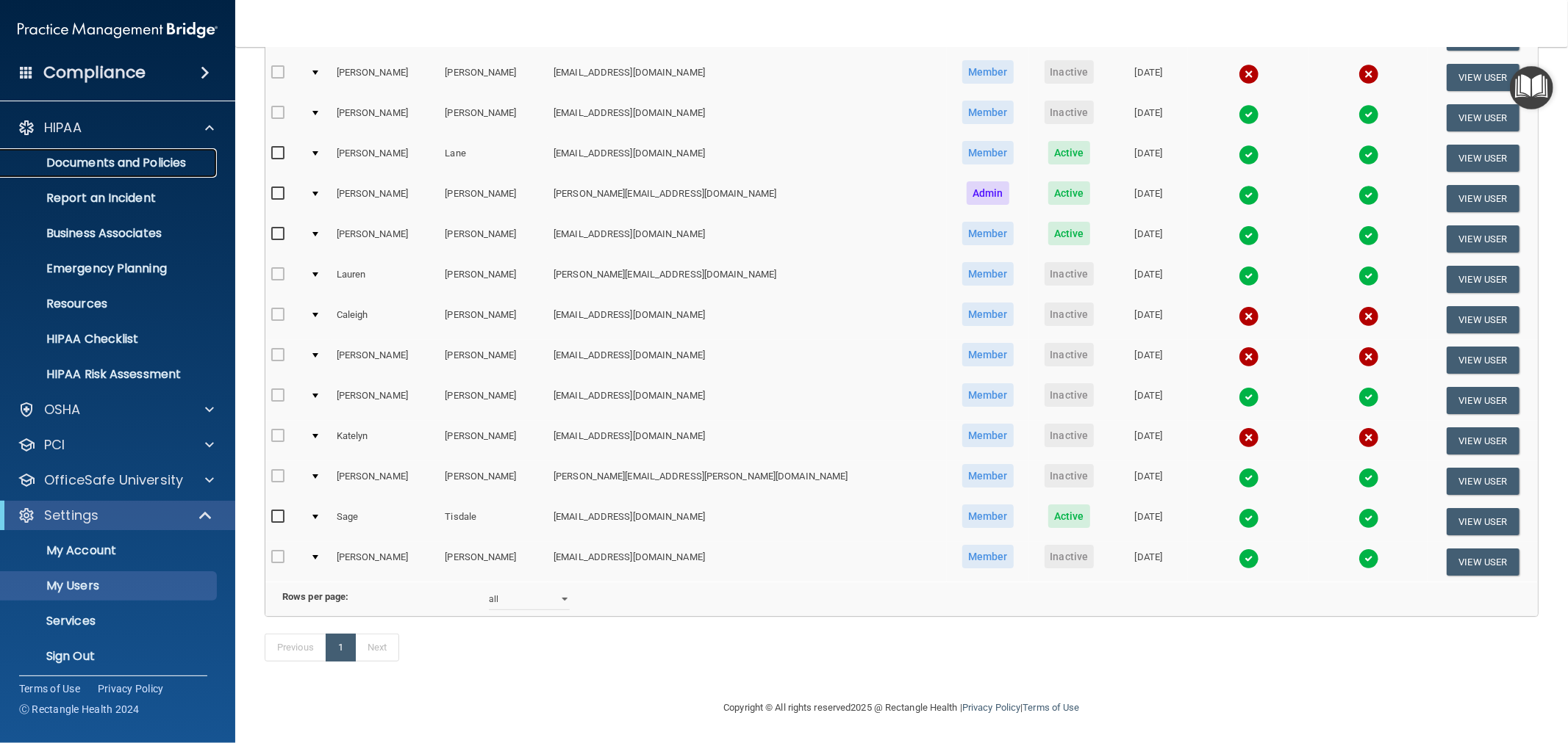
click at [108, 160] on p "Documents and Policies" at bounding box center [110, 163] width 201 height 15
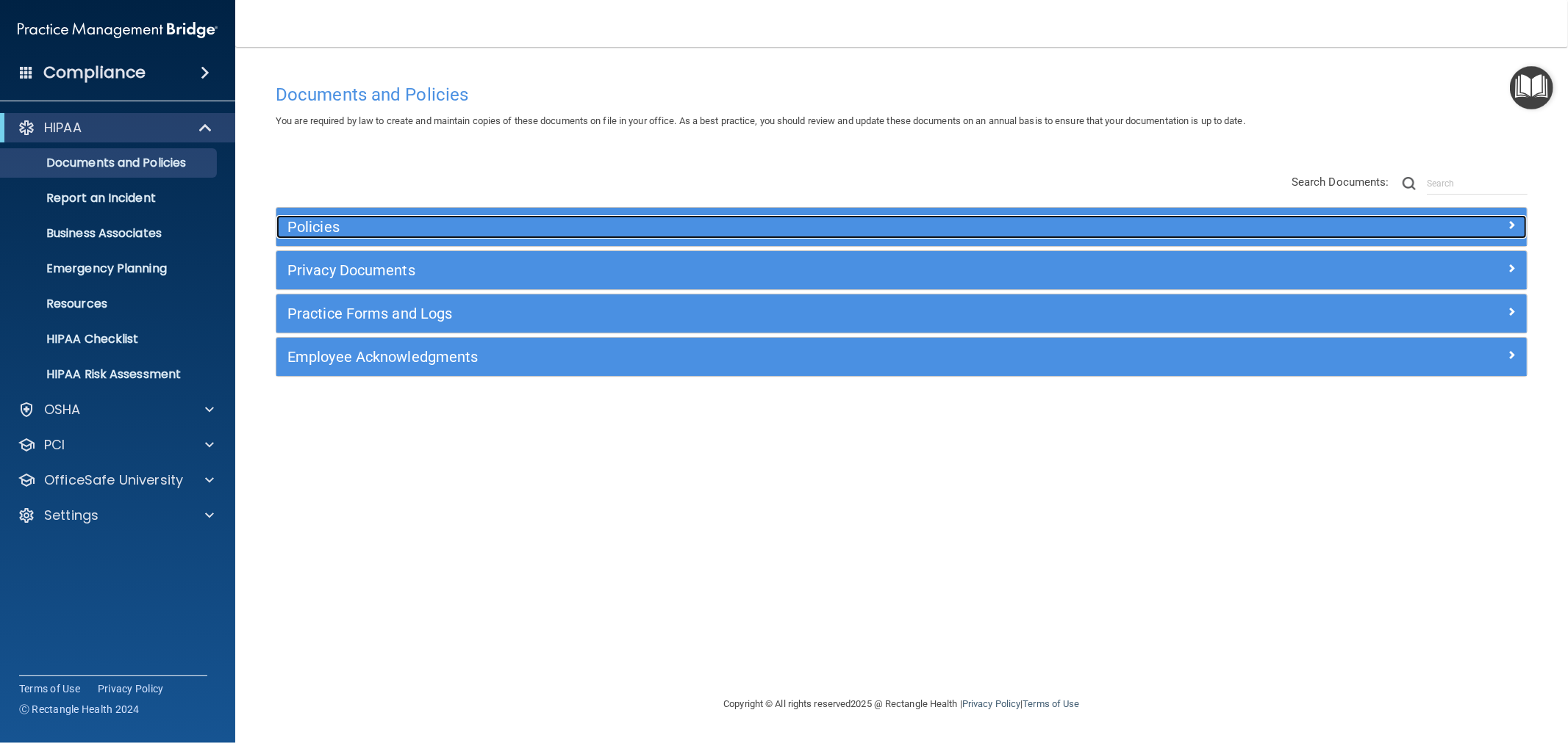
click at [365, 223] on h5 "Policies" at bounding box center [745, 227] width 916 height 16
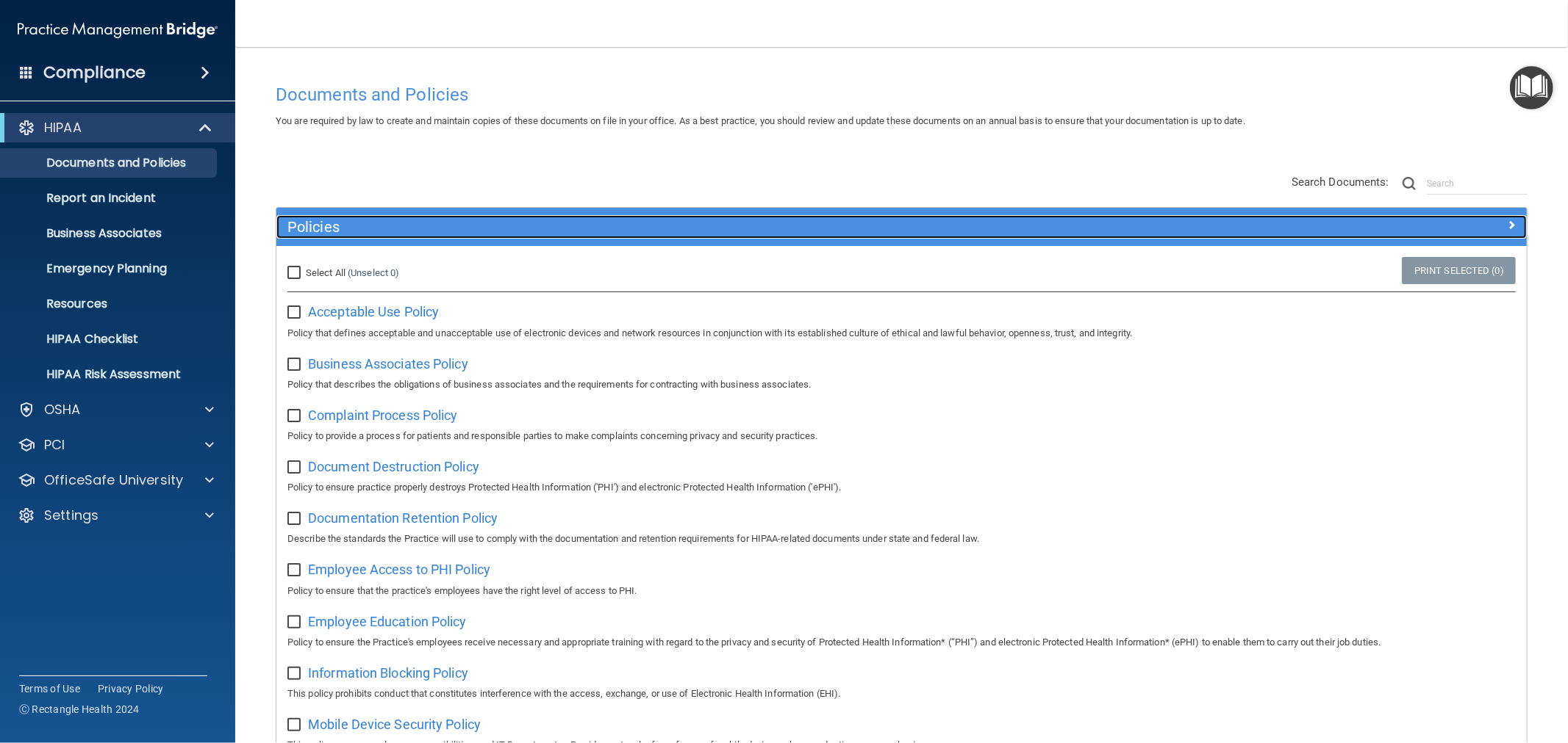
click at [365, 223] on h5 "Policies" at bounding box center [745, 227] width 916 height 16
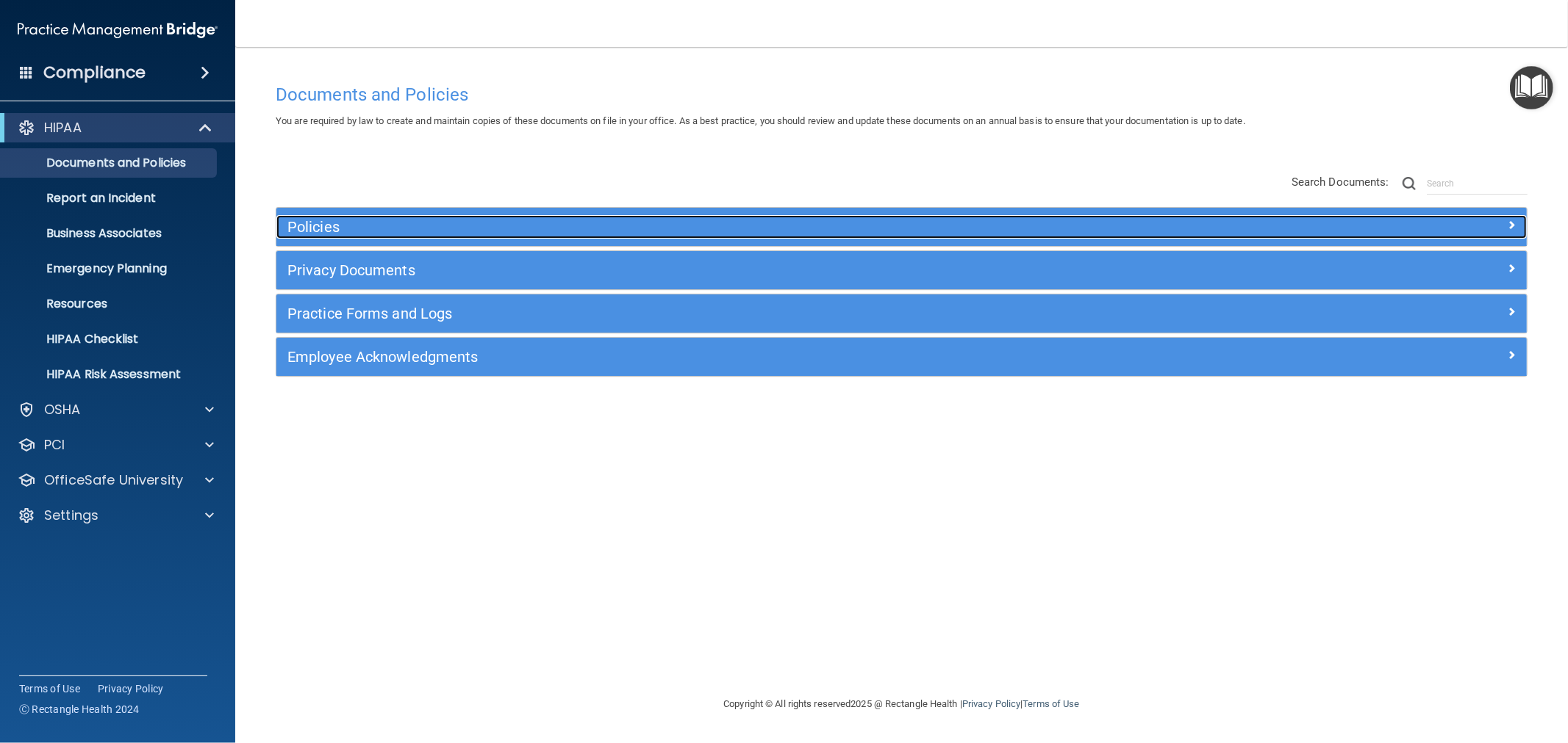
click at [365, 223] on h5 "Policies" at bounding box center [745, 227] width 916 height 16
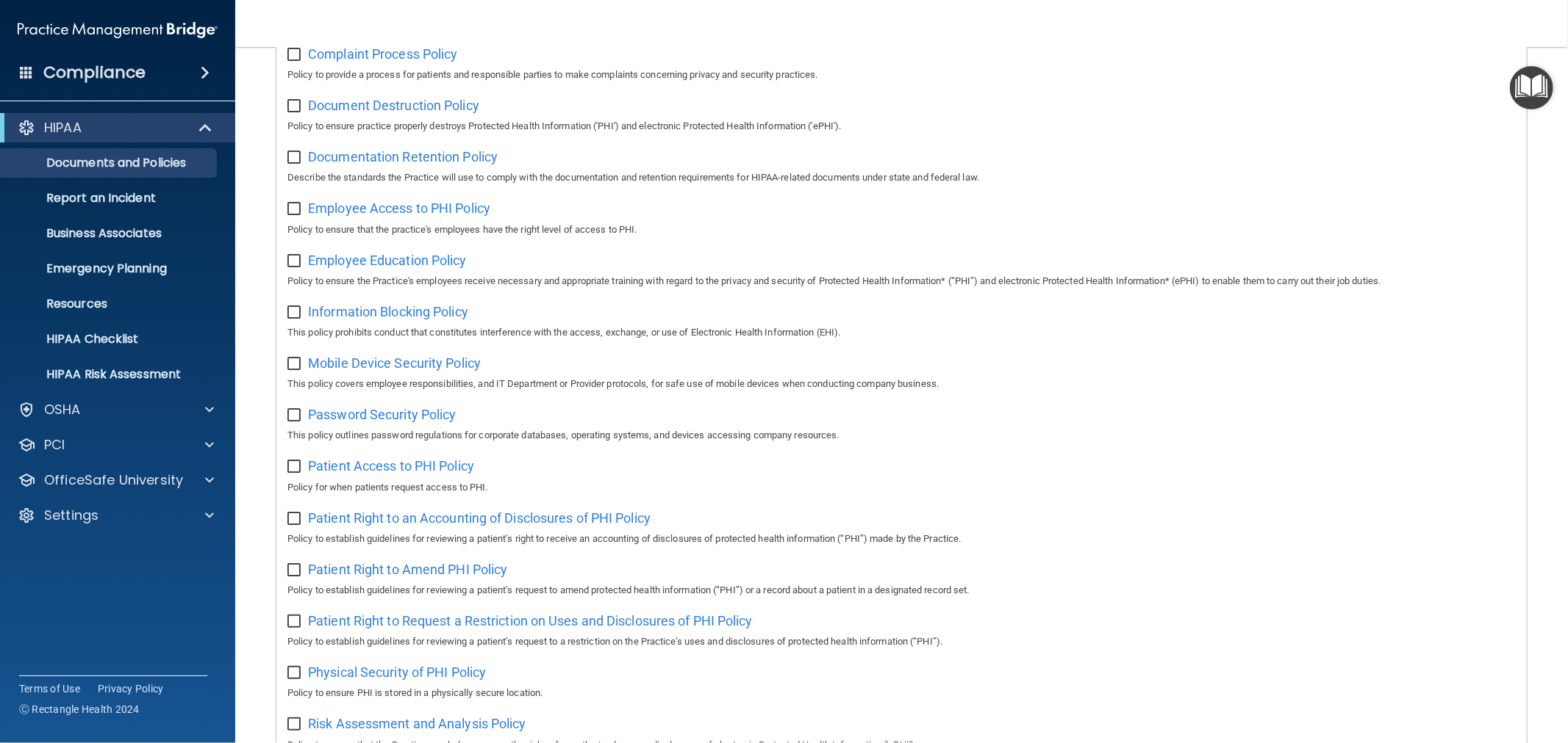
scroll to position [82, 0]
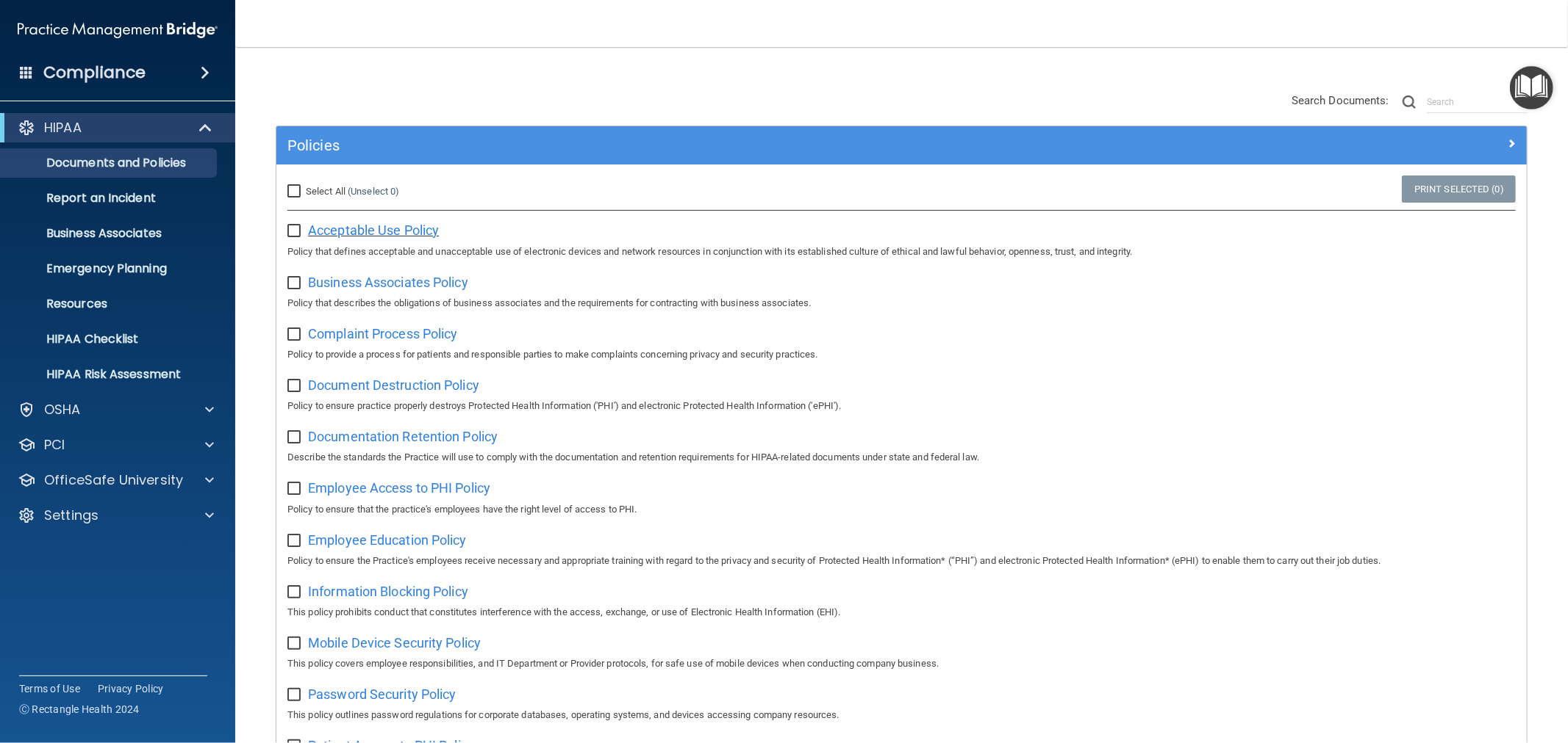
click at [366, 232] on span "Acceptable Use Policy" at bounding box center [373, 230] width 131 height 16
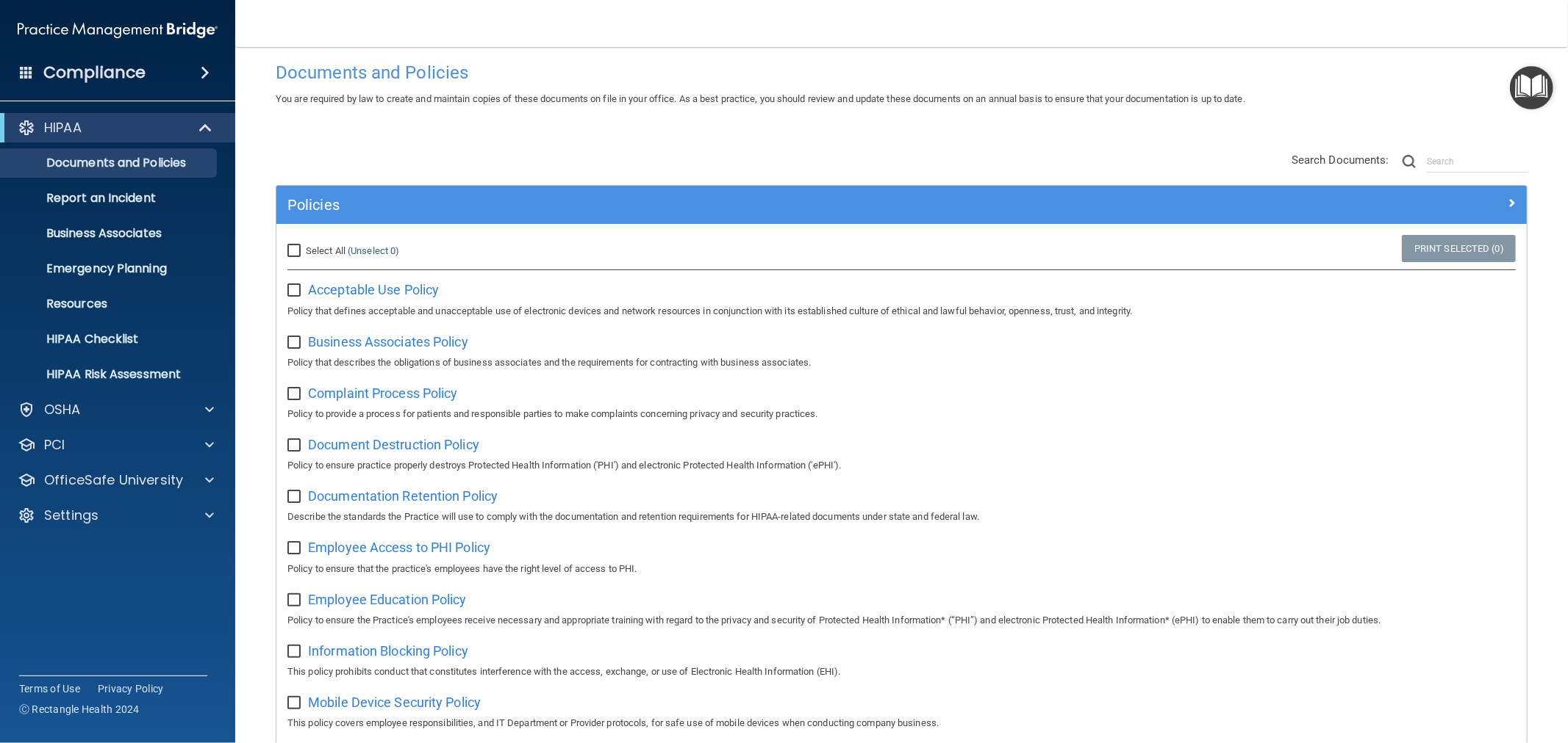
scroll to position [0, 0]
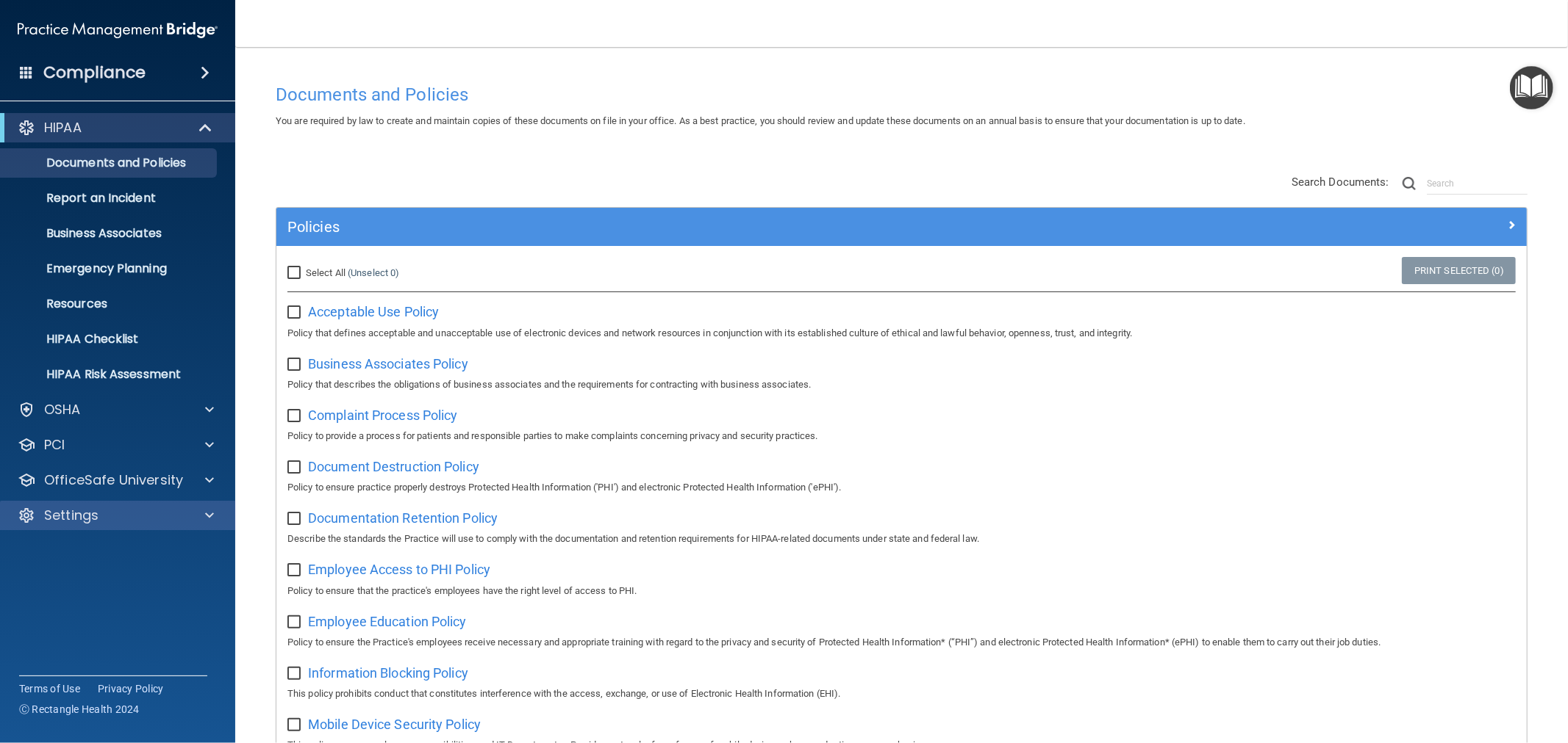
click at [98, 501] on div "Settings" at bounding box center [118, 516] width 236 height 29
click at [103, 512] on div "Settings" at bounding box center [97, 516] width 183 height 18
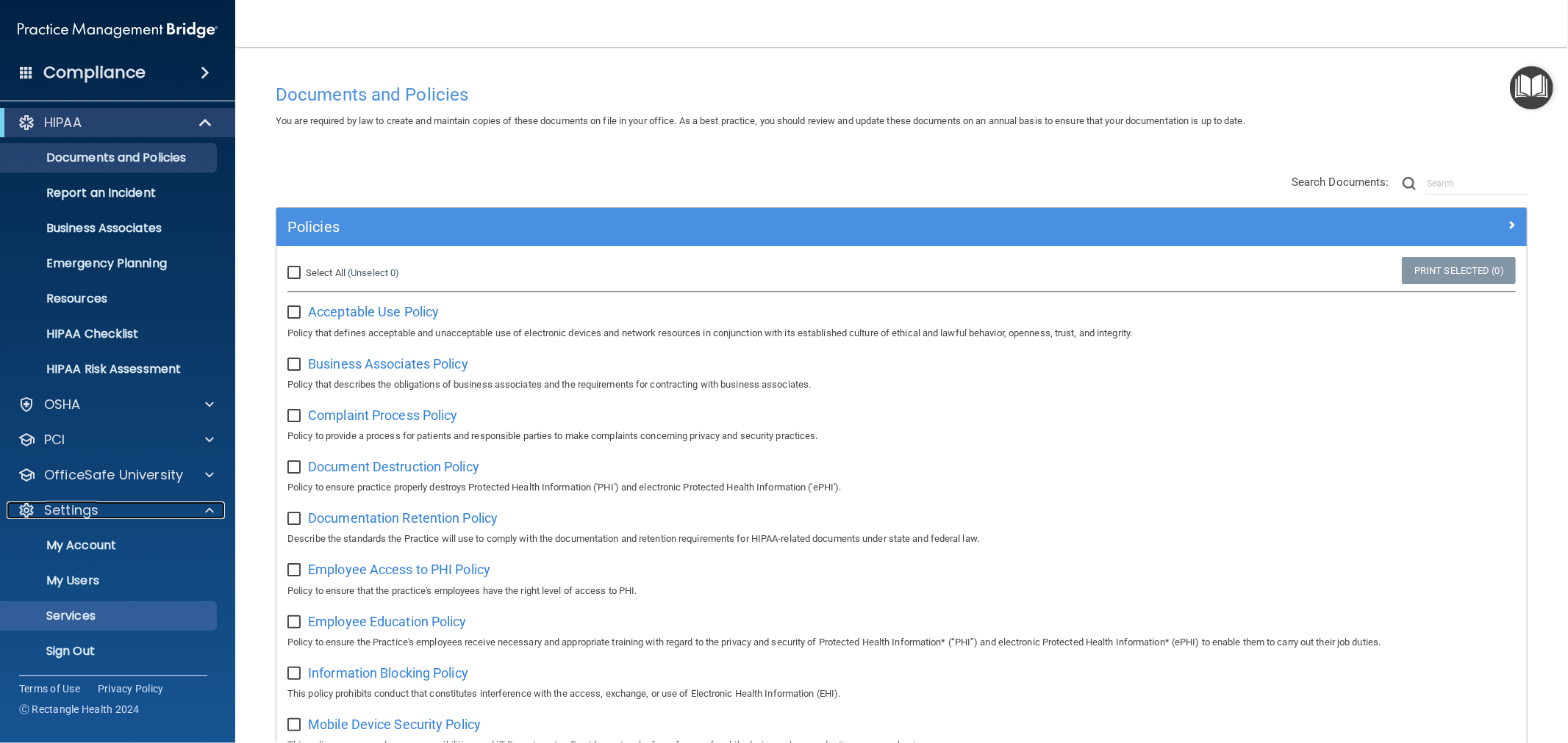
scroll to position [6, 0]
click at [98, 641] on link "Sign Out" at bounding box center [101, 651] width 232 height 29
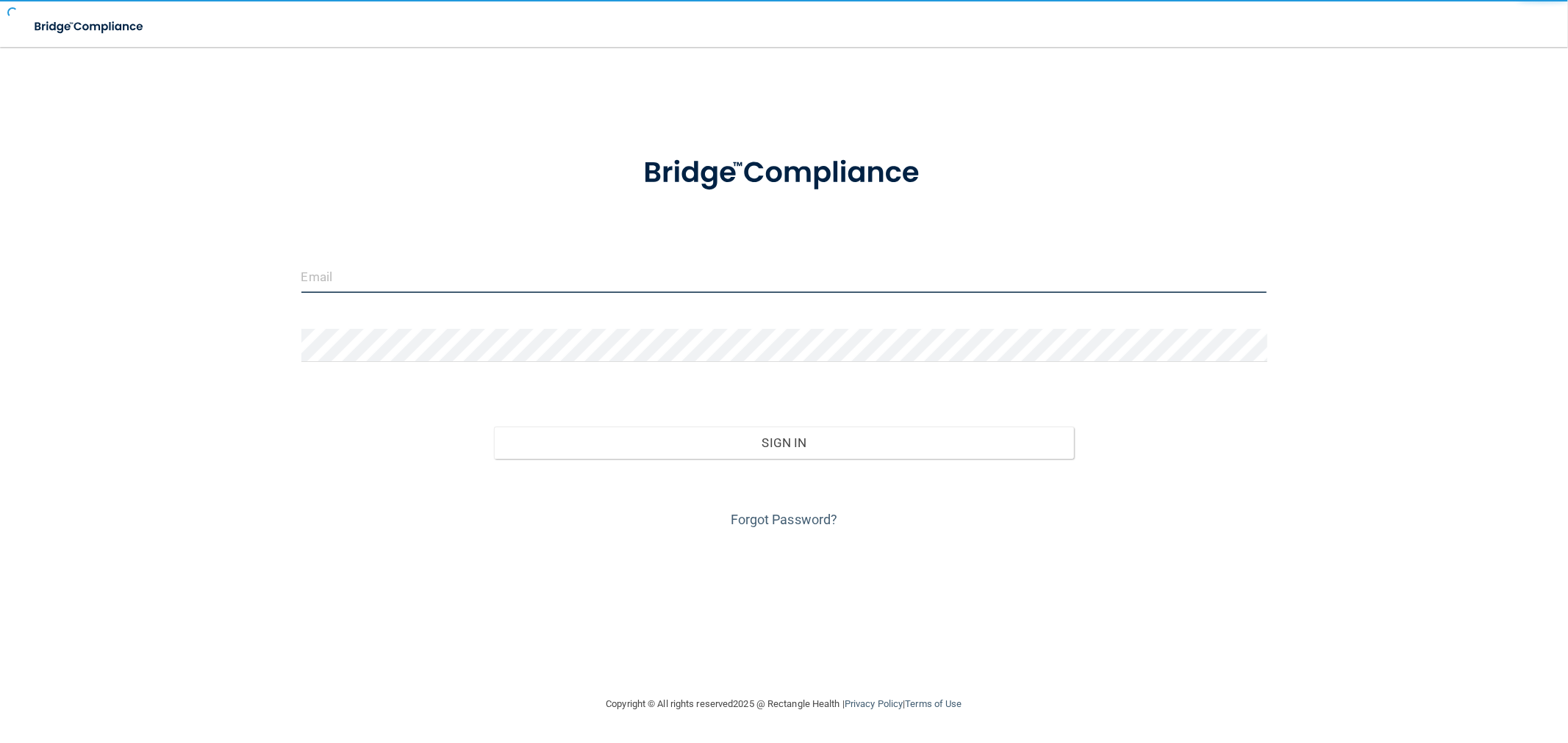
type input "[EMAIL_ADDRESS][DOMAIN_NAME]"
